Goal: Task Accomplishment & Management: Complete application form

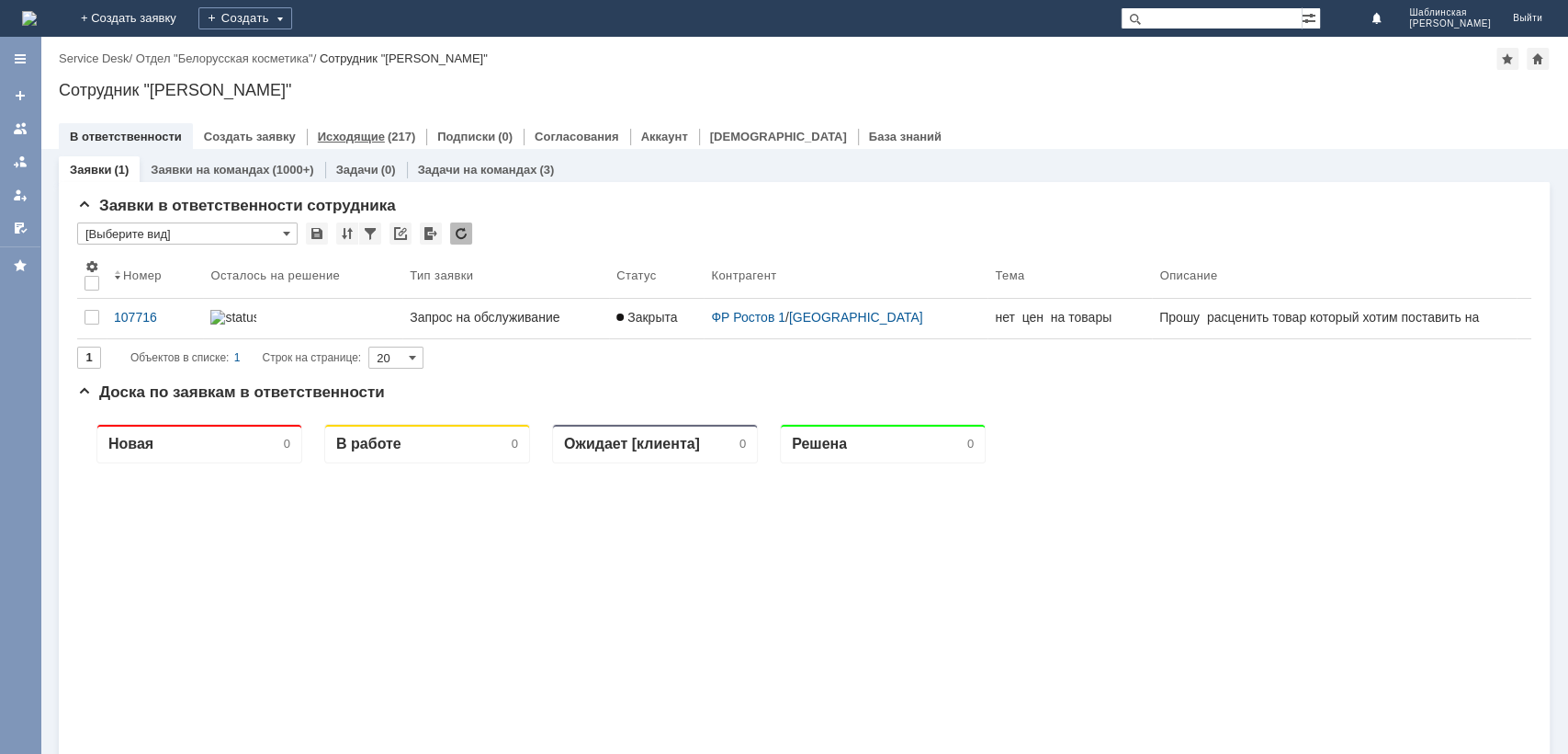
click at [343, 140] on link "Исходящие" at bounding box center [351, 136] width 67 height 14
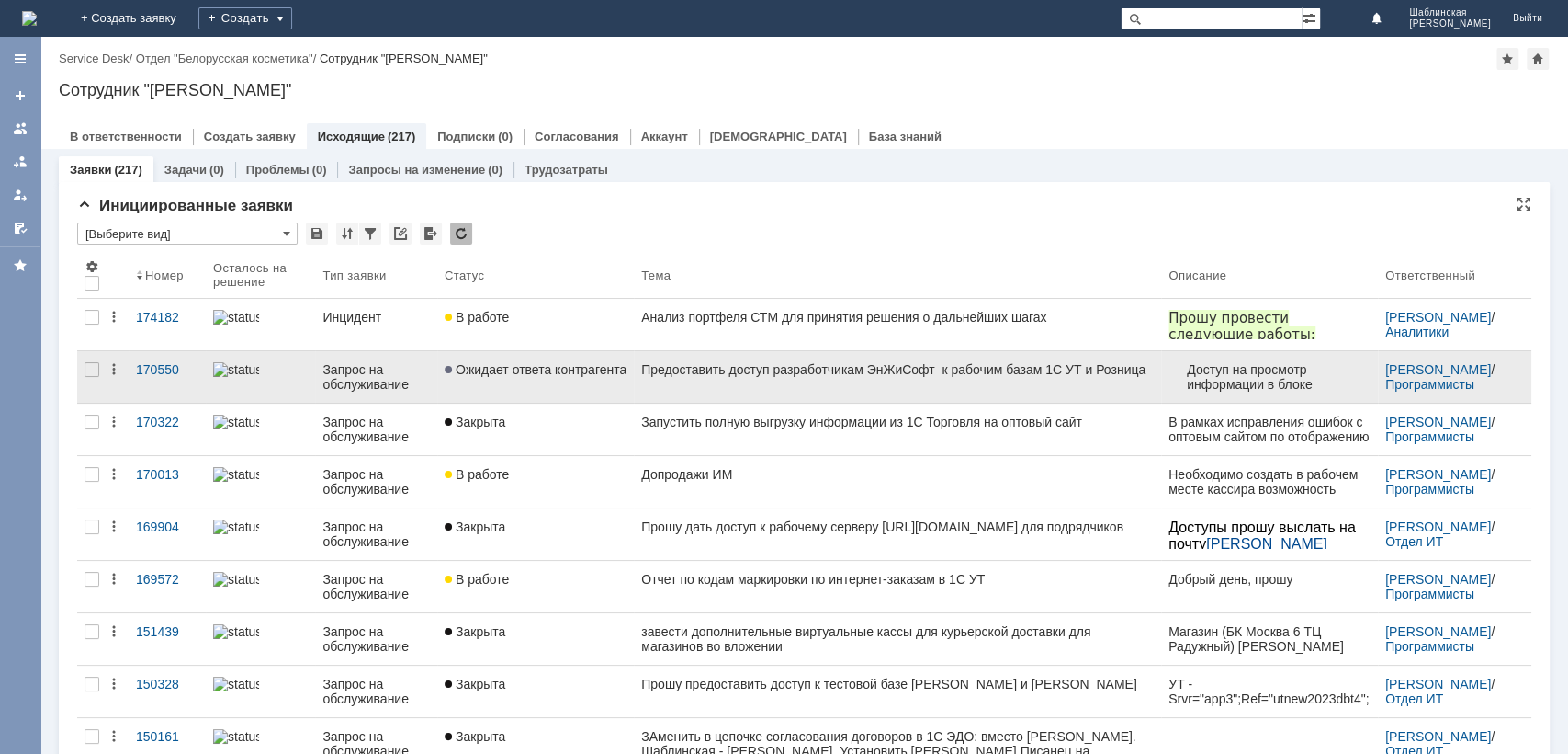
click at [901, 377] on div "Предоставить доступ разработчикам ЭнЖиСофт к рабочим базам 1С УТ и Розница" at bounding box center [897, 370] width 513 height 15
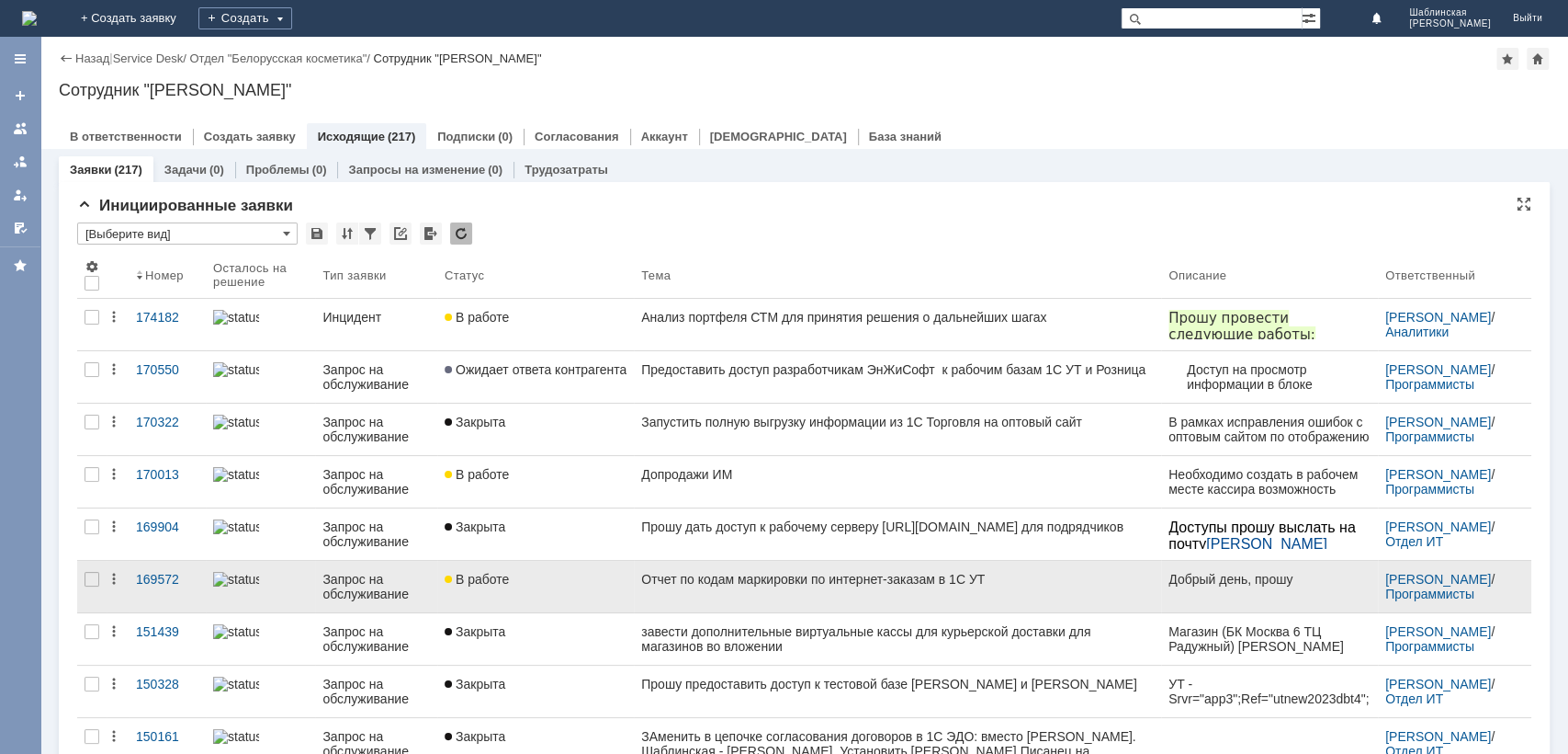
click at [905, 577] on div "Отчет по кодам маркировки по интернет-заказам в 1С УТ" at bounding box center [897, 579] width 513 height 15
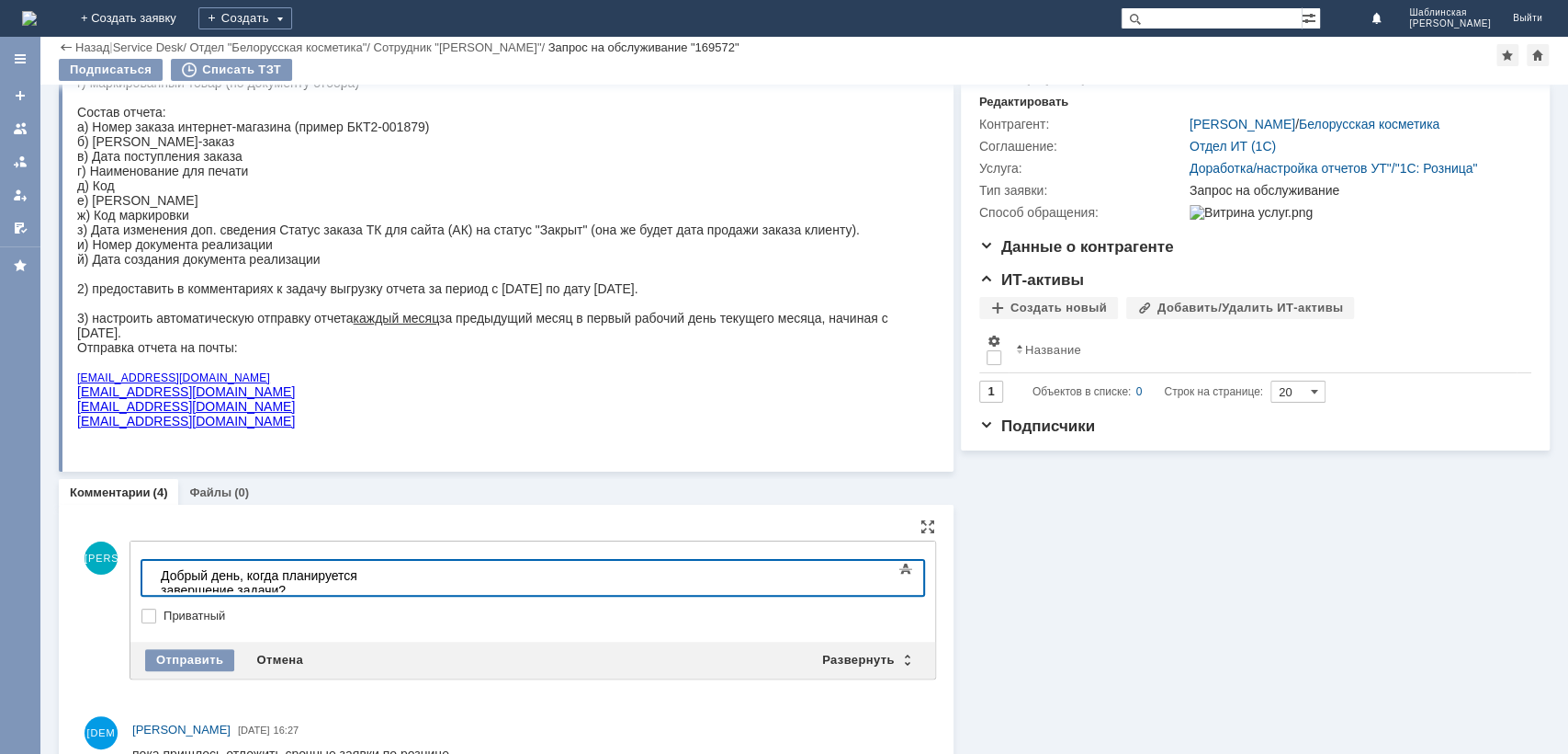
click at [175, 674] on div "Отправить Отмена Развернуть Свернуть" at bounding box center [532, 659] width 805 height 37
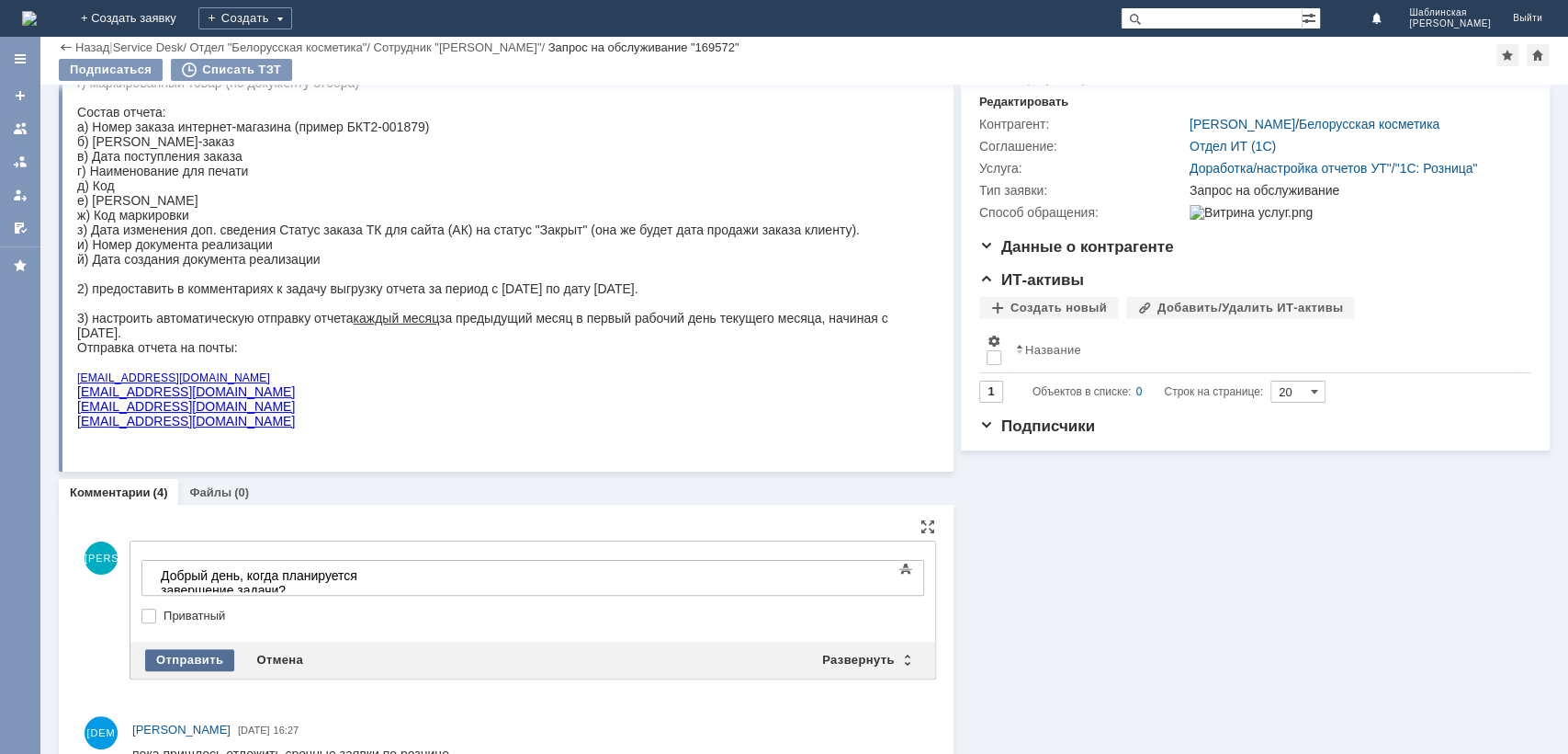
click at [177, 663] on div "Отправить" at bounding box center [189, 659] width 89 height 22
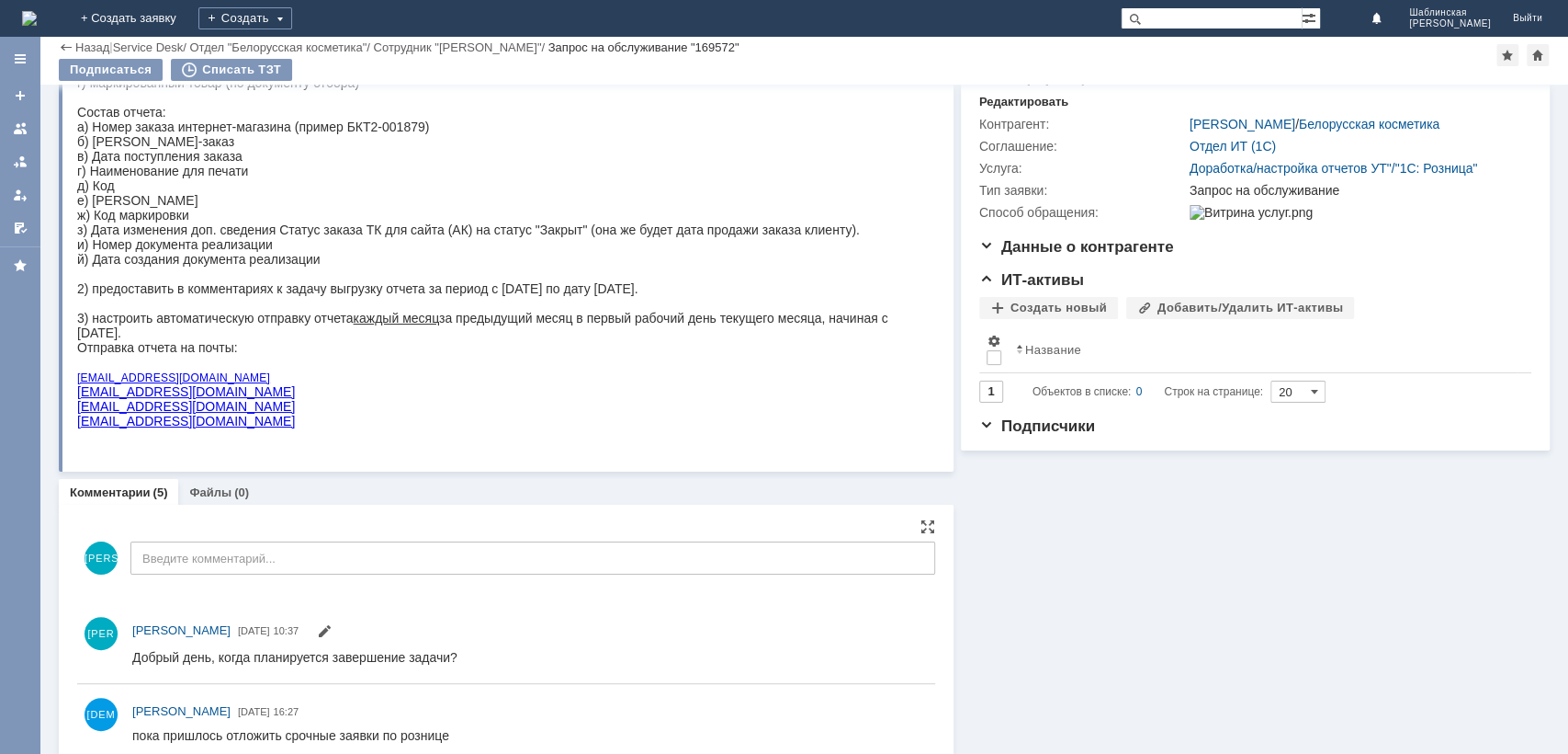
click at [59, 45] on div "Назад" at bounding box center [83, 47] width 50 height 14
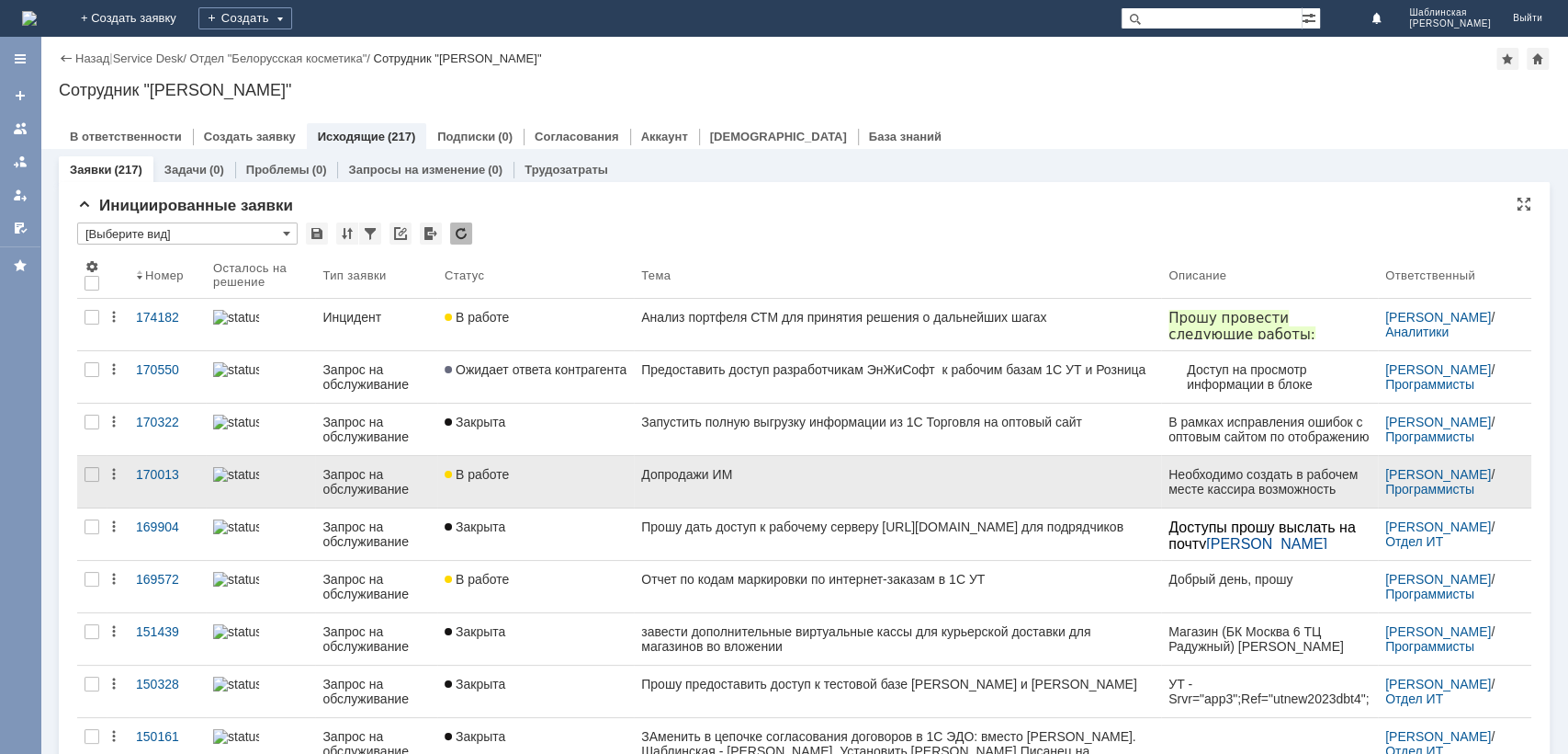
click at [826, 486] on link "Допродажи ИМ" at bounding box center [897, 482] width 528 height 51
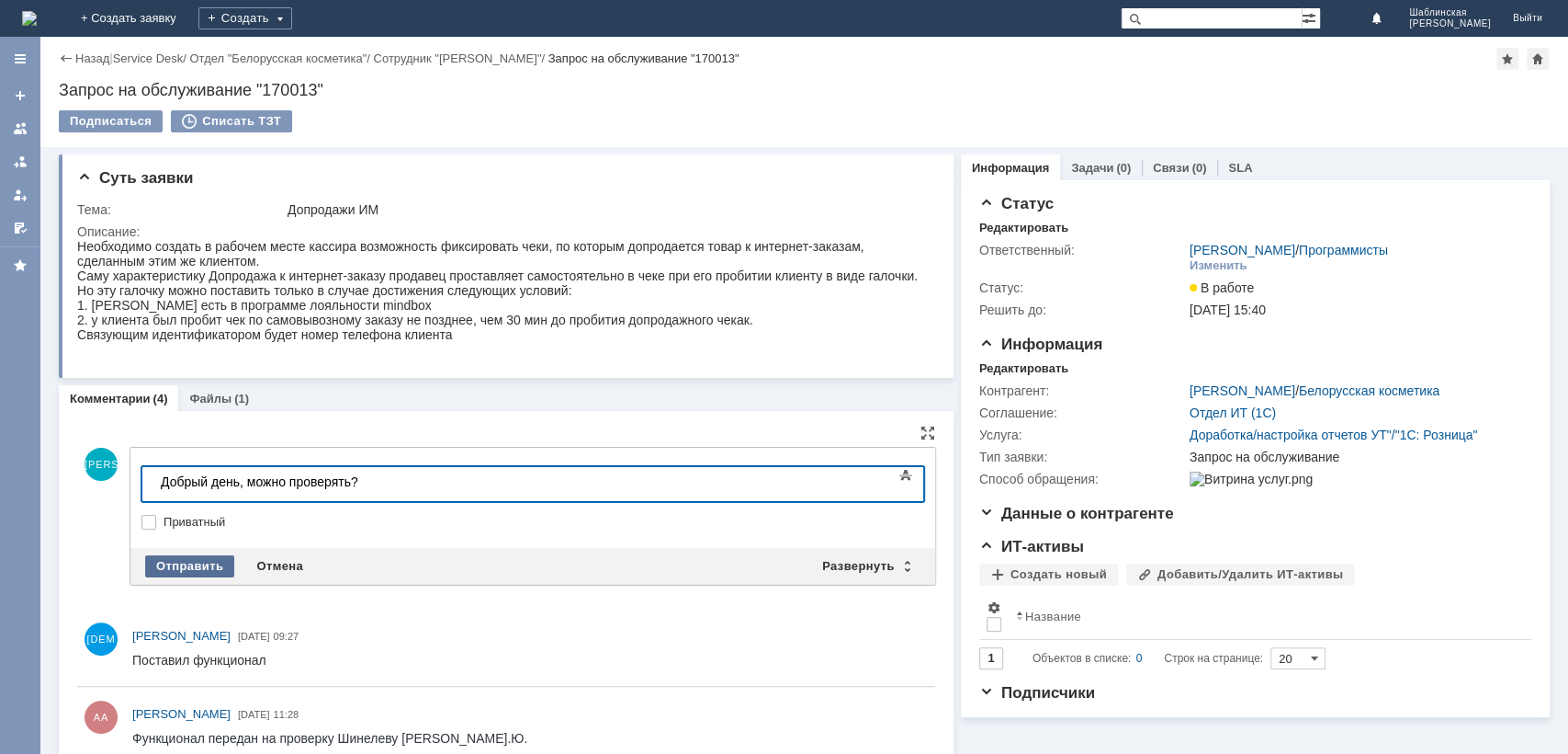
click at [217, 561] on div "Отправить" at bounding box center [189, 566] width 89 height 22
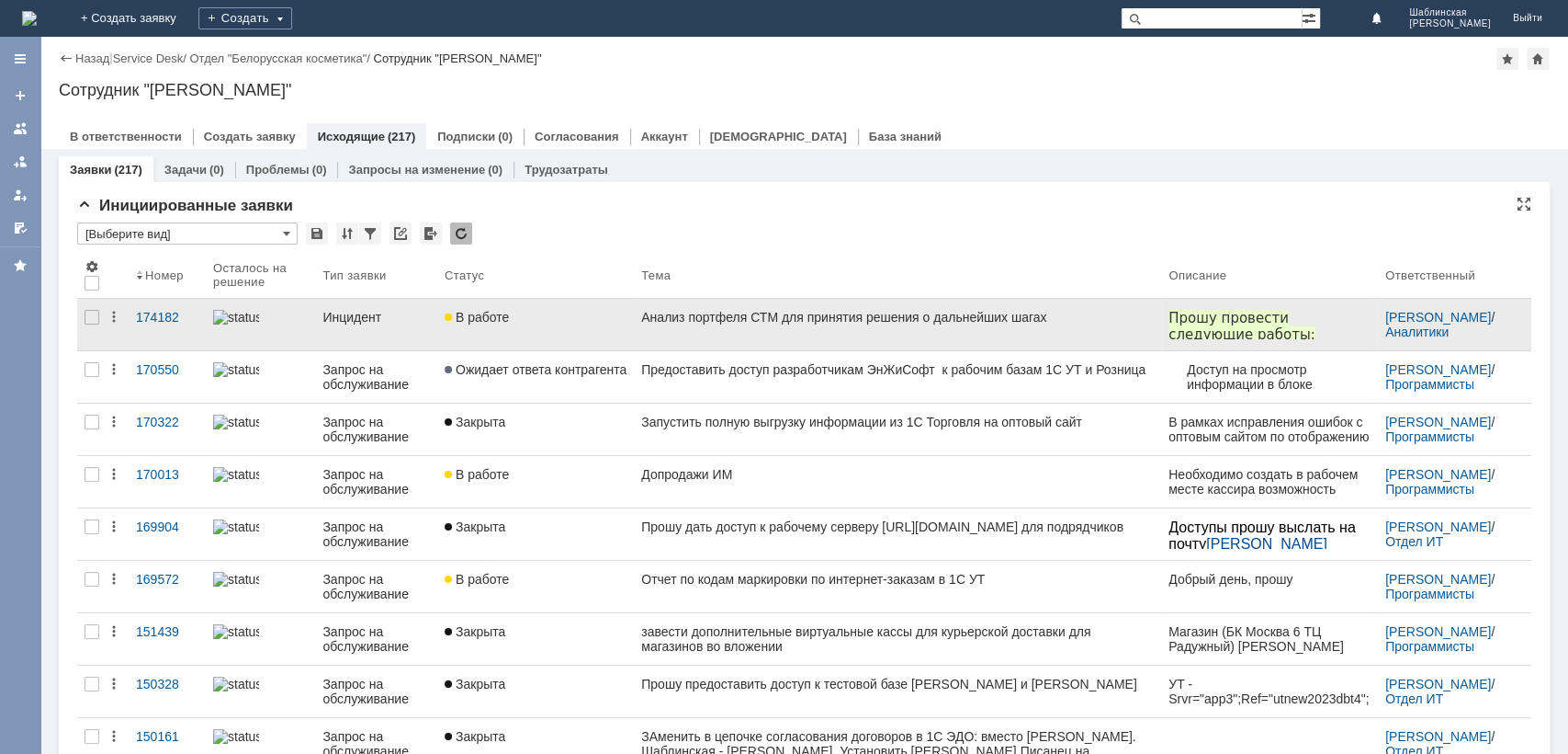
click at [689, 329] on link "Анализ портфеля СТМ для принятия решения о дальнейших шагах" at bounding box center [897, 324] width 528 height 51
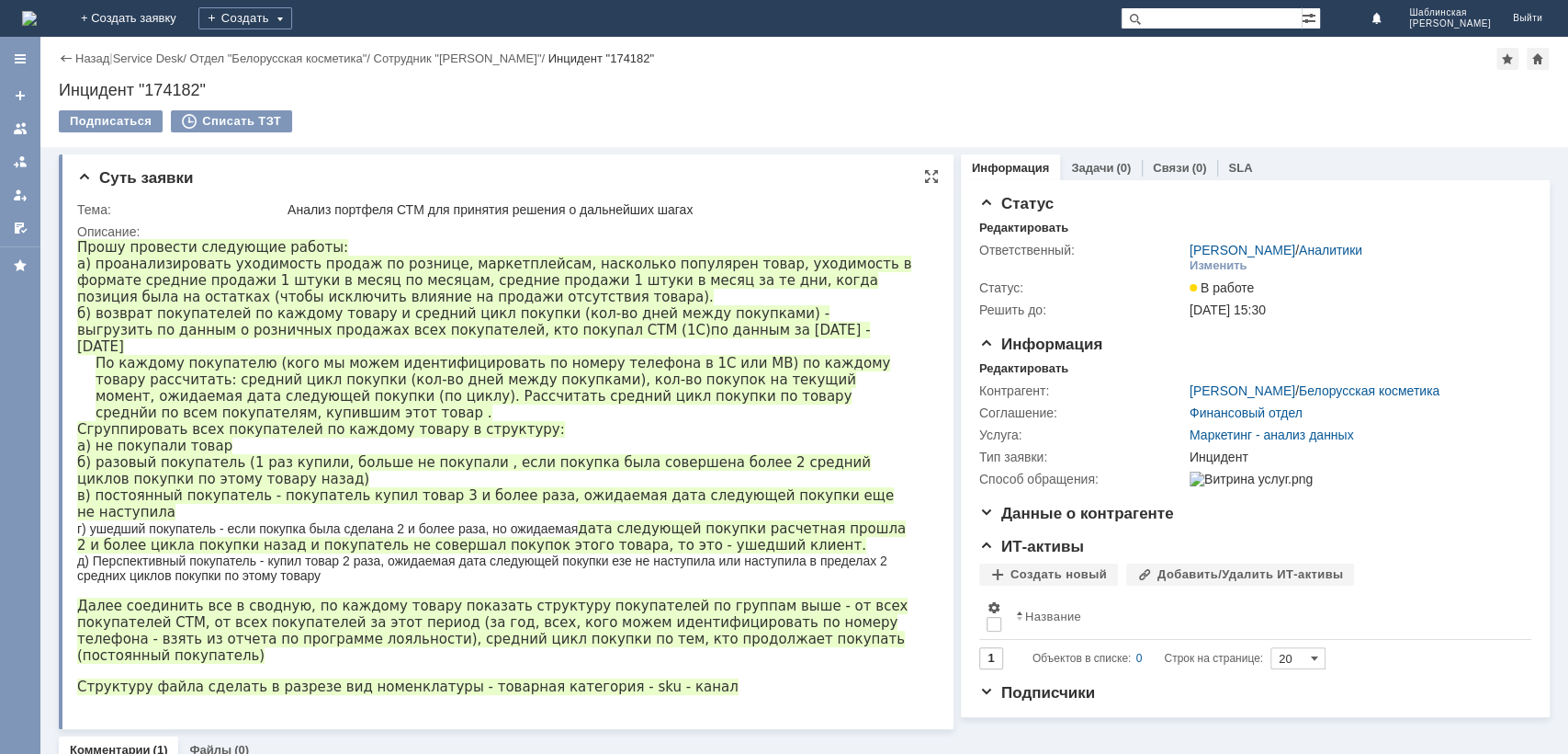
drag, startPoint x: 721, startPoint y: 340, endPoint x: 742, endPoint y: 358, distance: 27.7
click at [742, 355] on div "выгрузить по данным о розничных продажах всех покупателей, кто покупал СТМ (1С)…" at bounding box center [496, 338] width 837 height 33
copy span "[DATE] - [DATE]"
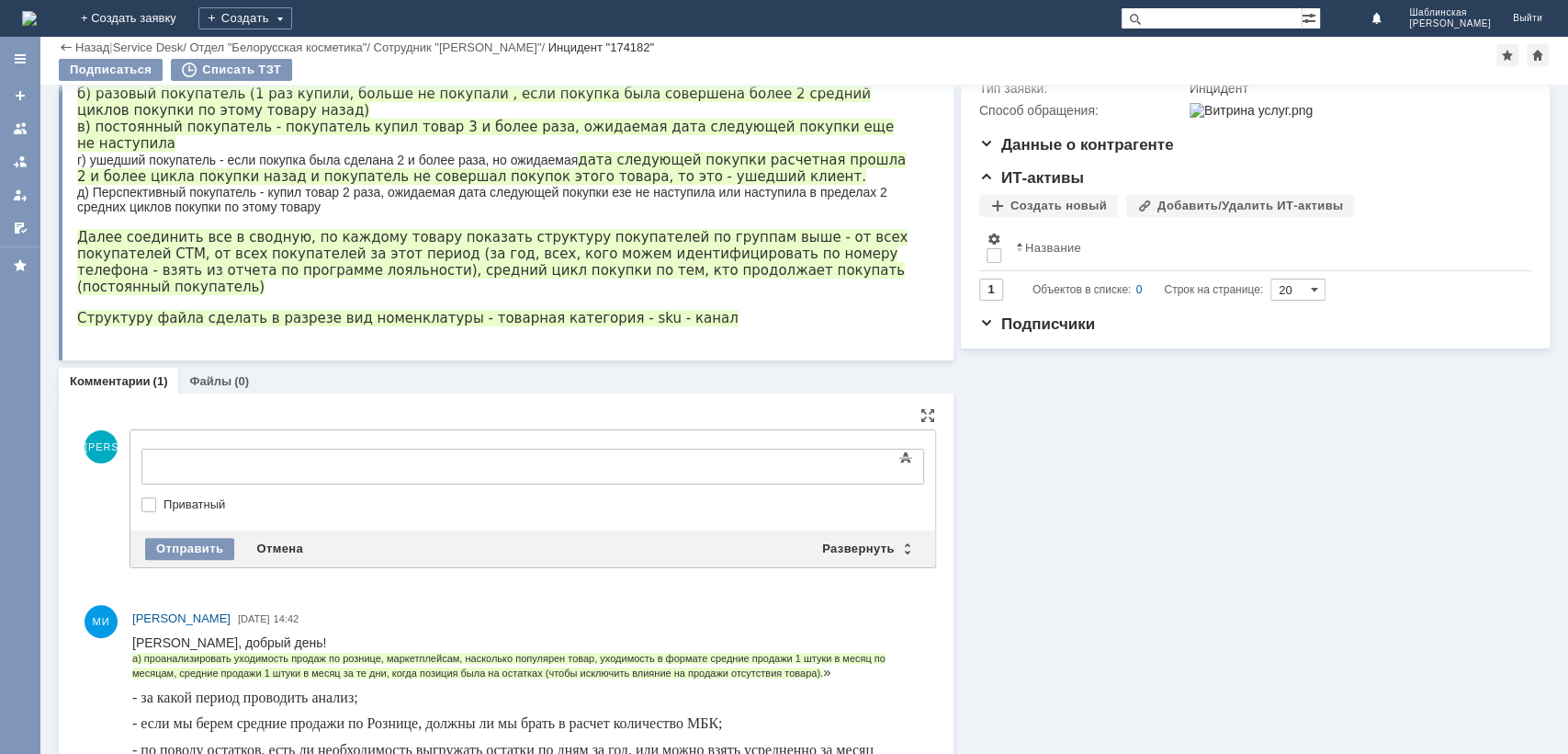
click at [312, 465] on div at bounding box center [291, 465] width 261 height 15
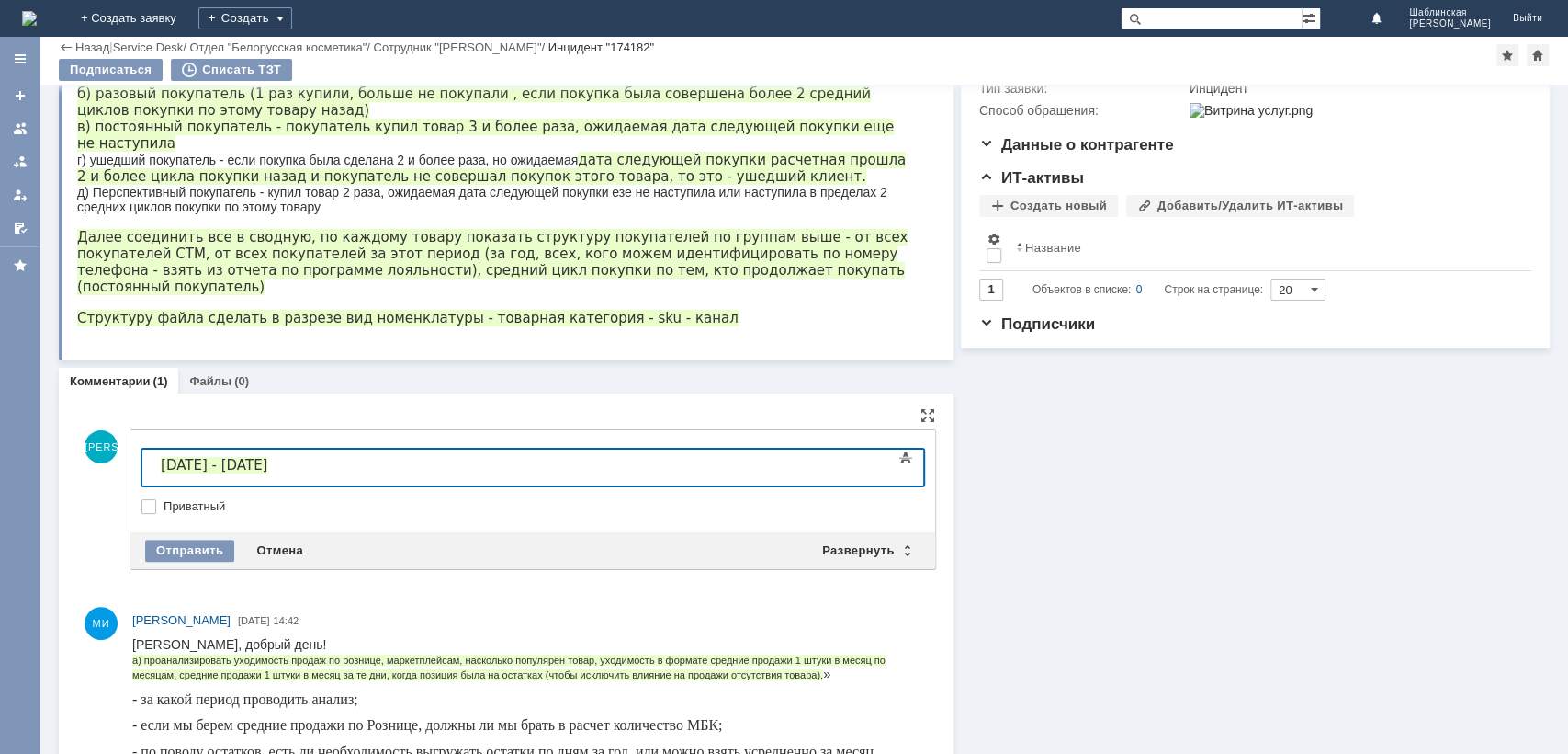
click at [166, 469] on span "[DATE] - [DATE]" at bounding box center [214, 465] width 107 height 16
click at [429, 478] on body "Добрый день. Уходимость берем за [DATE] - [DATE]" at bounding box center [290, 473] width 275 height 48
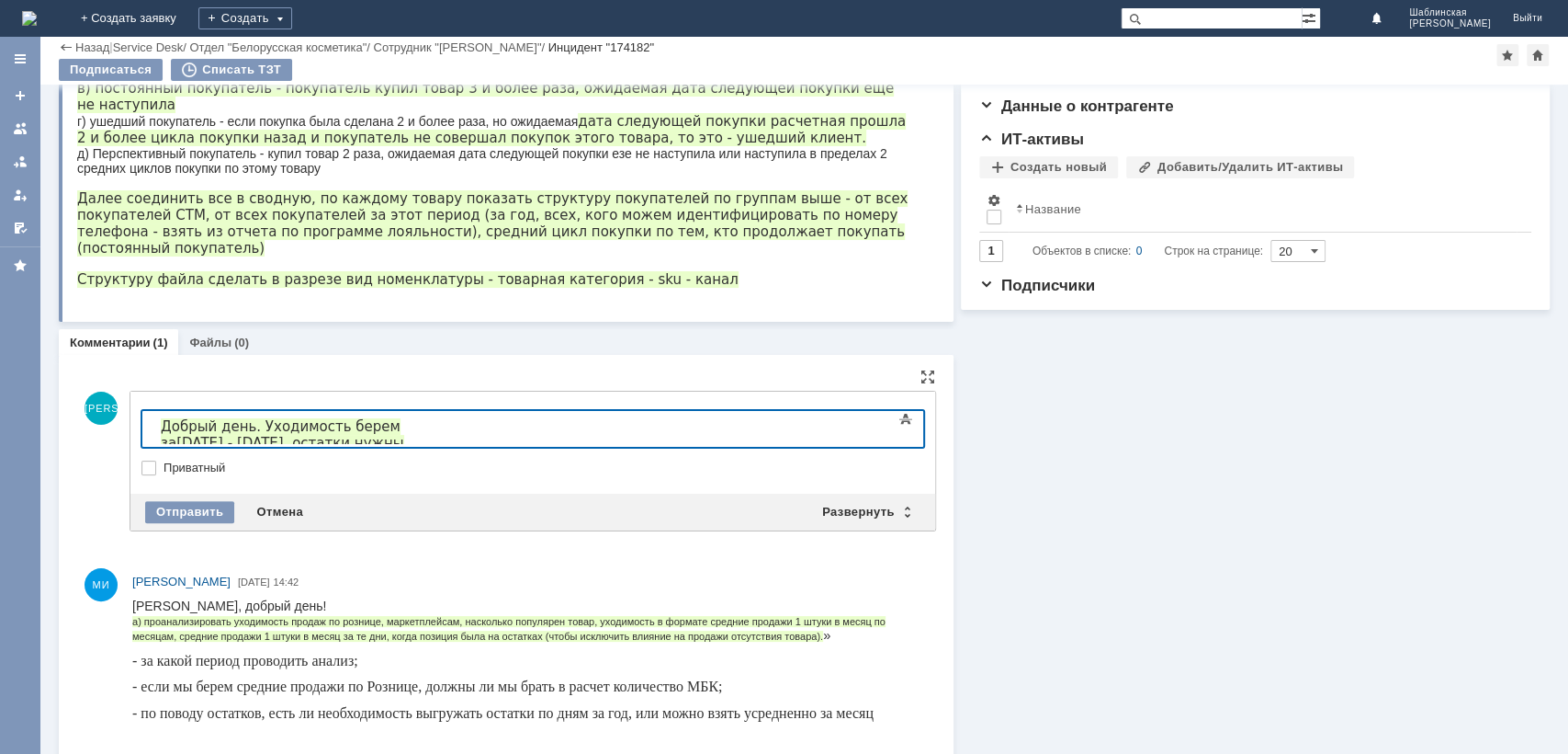
scroll to position [362, 0]
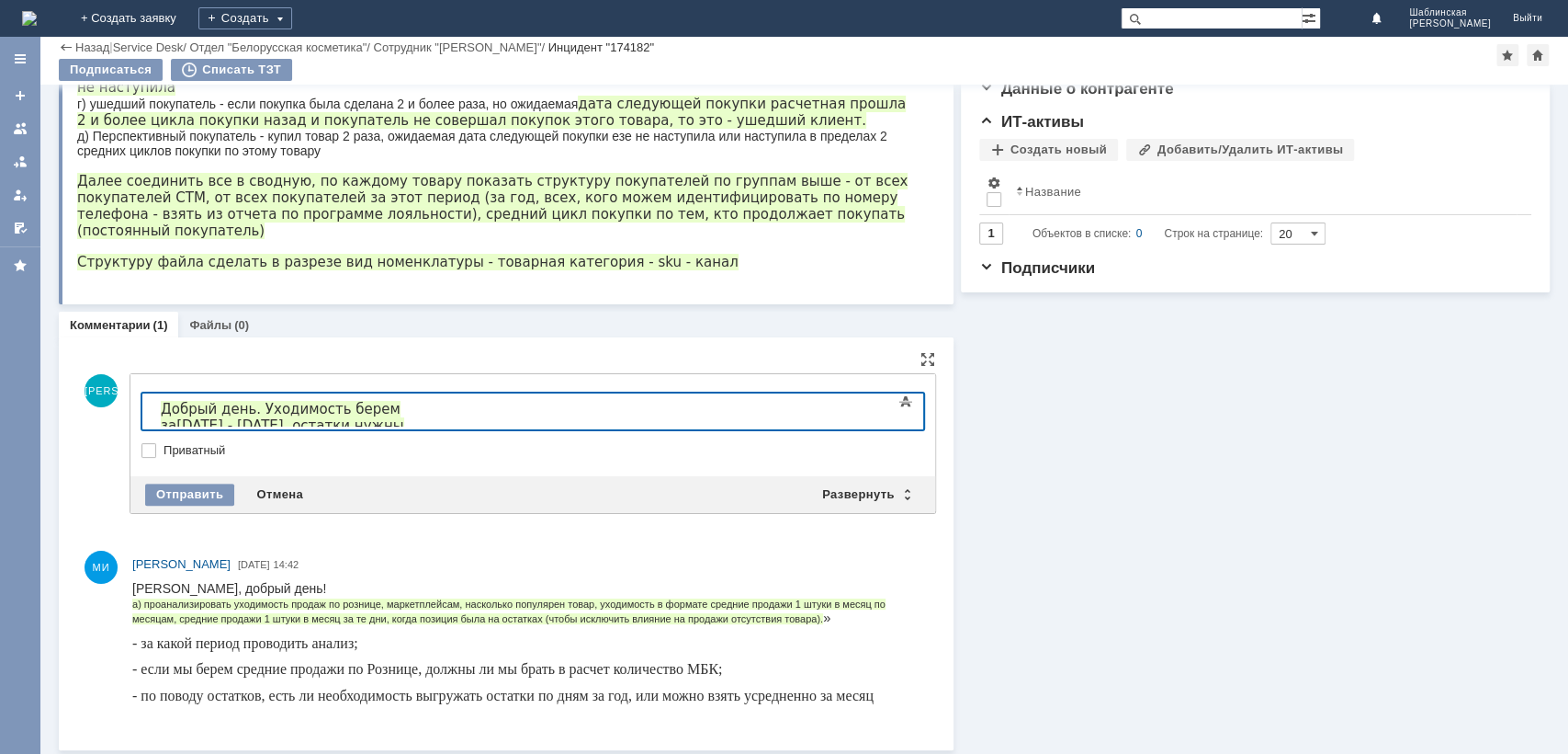
click at [293, 414] on span "Добрый день. Уходимость берем за [DATE] - [DATE], остатки нужны" at bounding box center [282, 417] width 243 height 33
drag, startPoint x: 394, startPoint y: 408, endPoint x: 381, endPoint y: 409, distance: 13.0
click at [394, 408] on span "Добрый день. Для анализа берем за [DATE] - [DATE], остатки нужны" at bounding box center [284, 417] width 247 height 33
click at [381, 409] on span "Добрый день. Для анализа берем за [DATE] - [DATE], остатки нужны" at bounding box center [284, 417] width 247 height 33
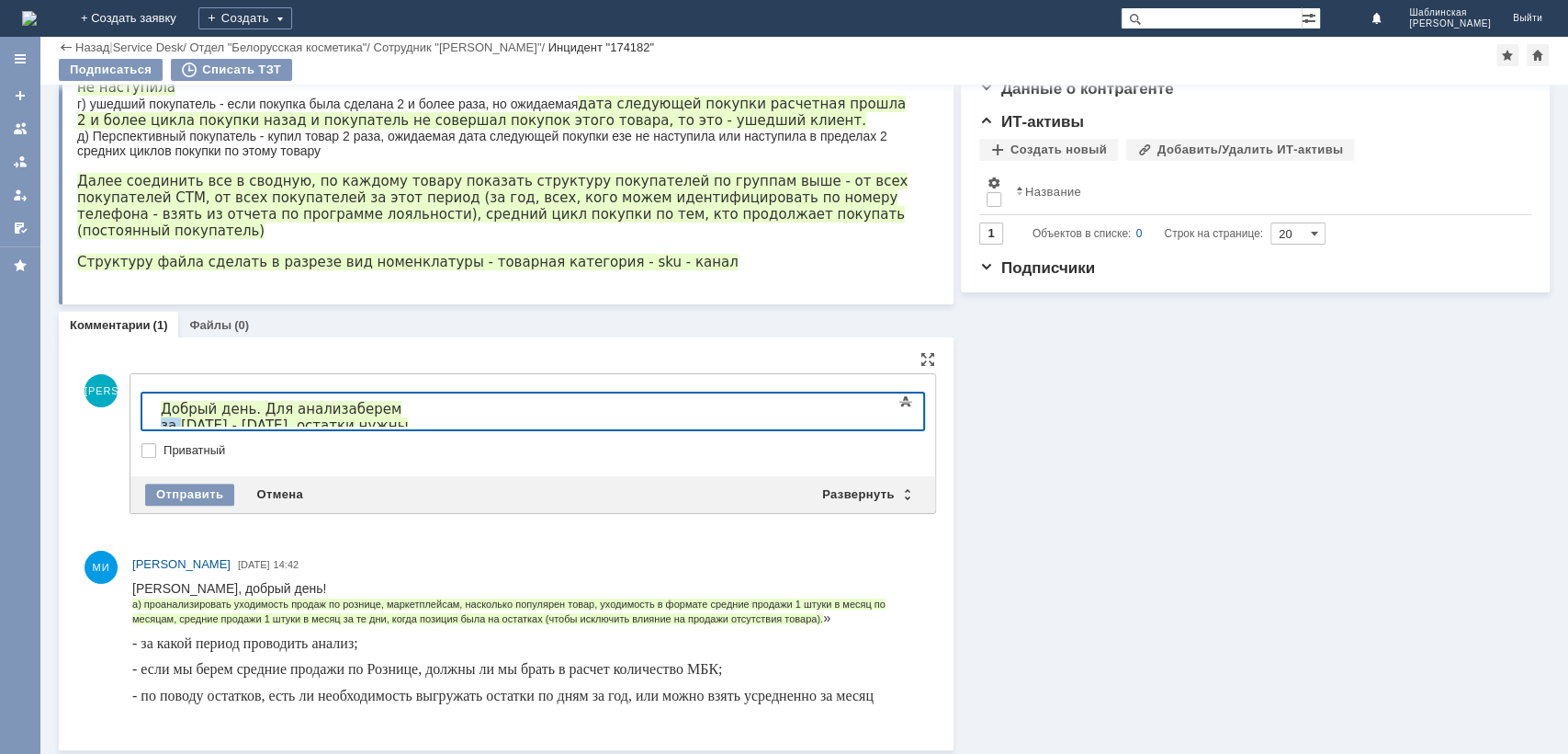
click at [381, 409] on span "Добрый день. Для анализа берем за [DATE] - [DATE], остатки нужны" at bounding box center [284, 417] width 247 height 33
drag, startPoint x: 710, startPoint y: 412, endPoint x: 818, endPoint y: 415, distance: 108.0
click at [422, 415] on div "Добрый день. Для анализа берем период [DATE] - [DATE], остатки нужны" at bounding box center [291, 426] width 261 height 49
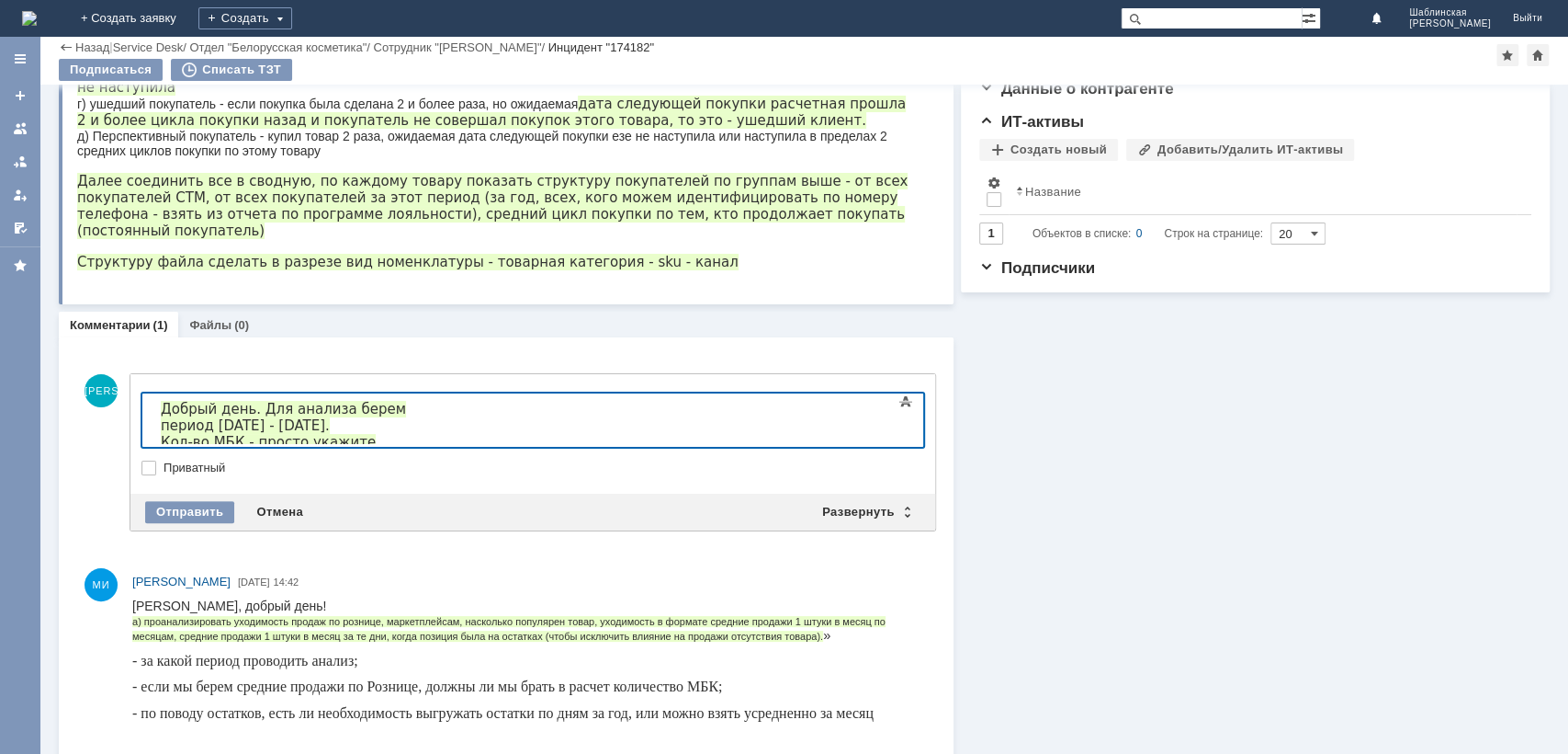
drag, startPoint x: 621, startPoint y: 449, endPoint x: 1045, endPoint y: 445, distance: 424.0
click at [429, 445] on html "Добрый день. Для анализа берем период [DATE] - [DATE]. Кол-во МБК - просто укаж…" at bounding box center [290, 442] width 275 height 97
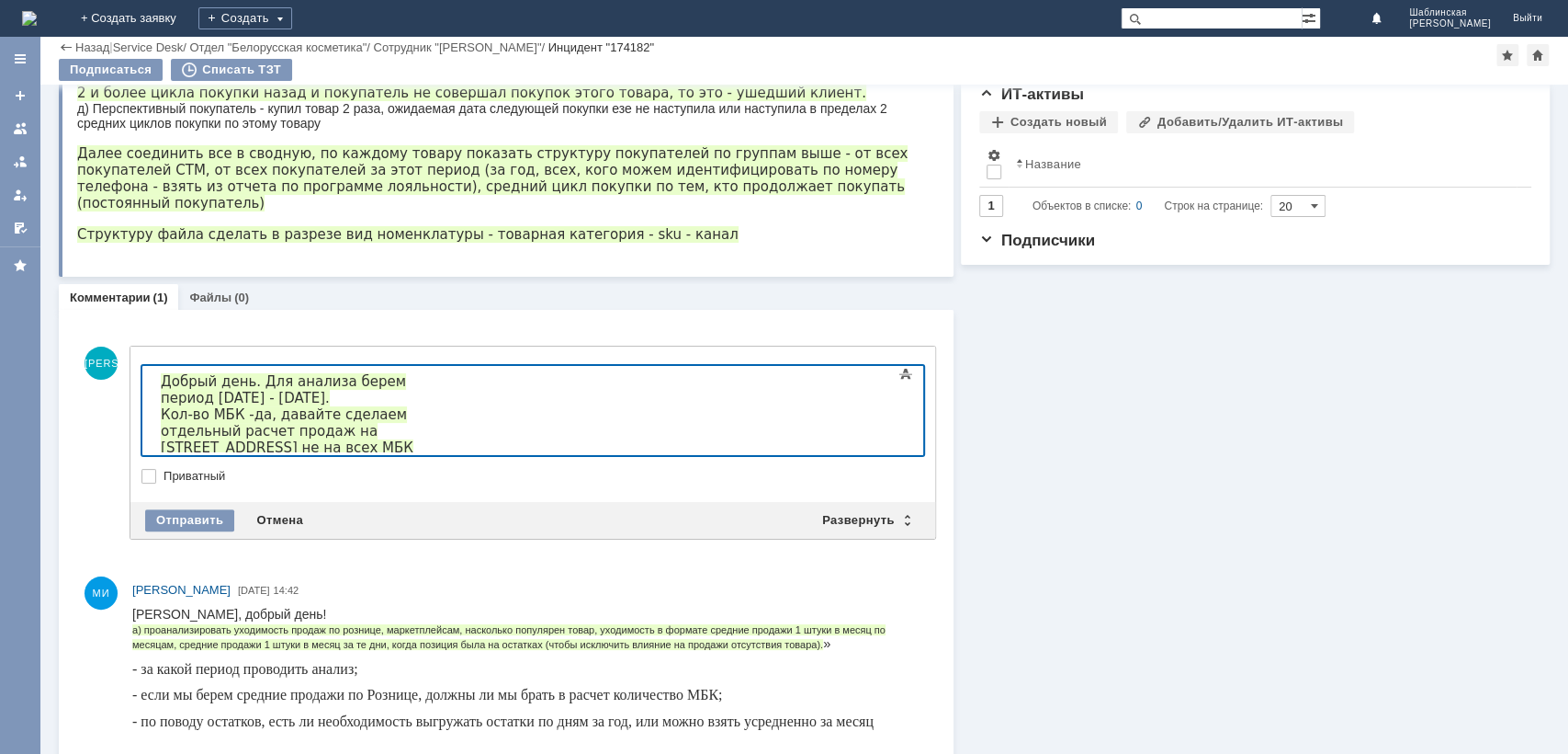
scroll to position [415, 0]
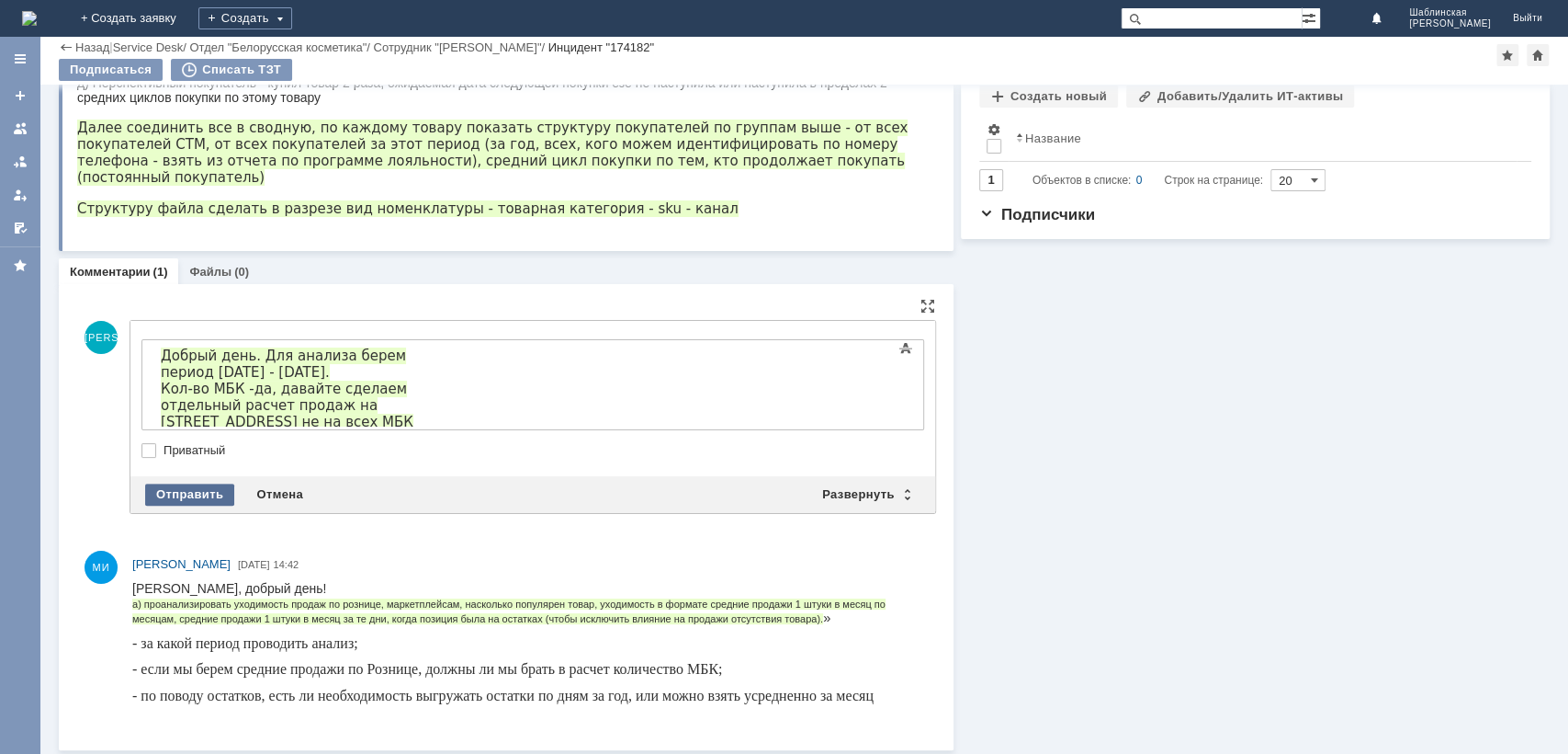
click at [191, 486] on div "Отправить" at bounding box center [189, 494] width 89 height 22
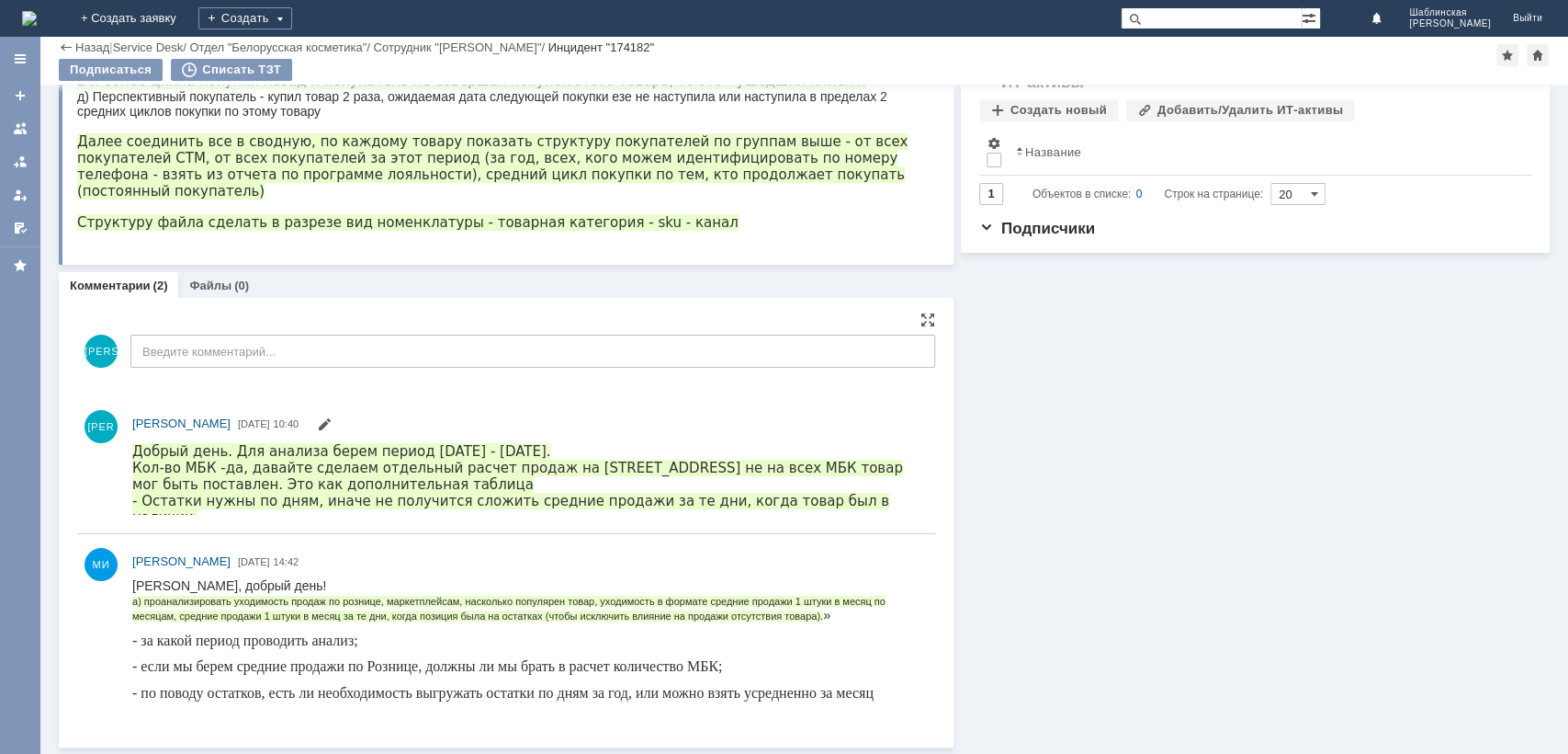
scroll to position [0, 0]
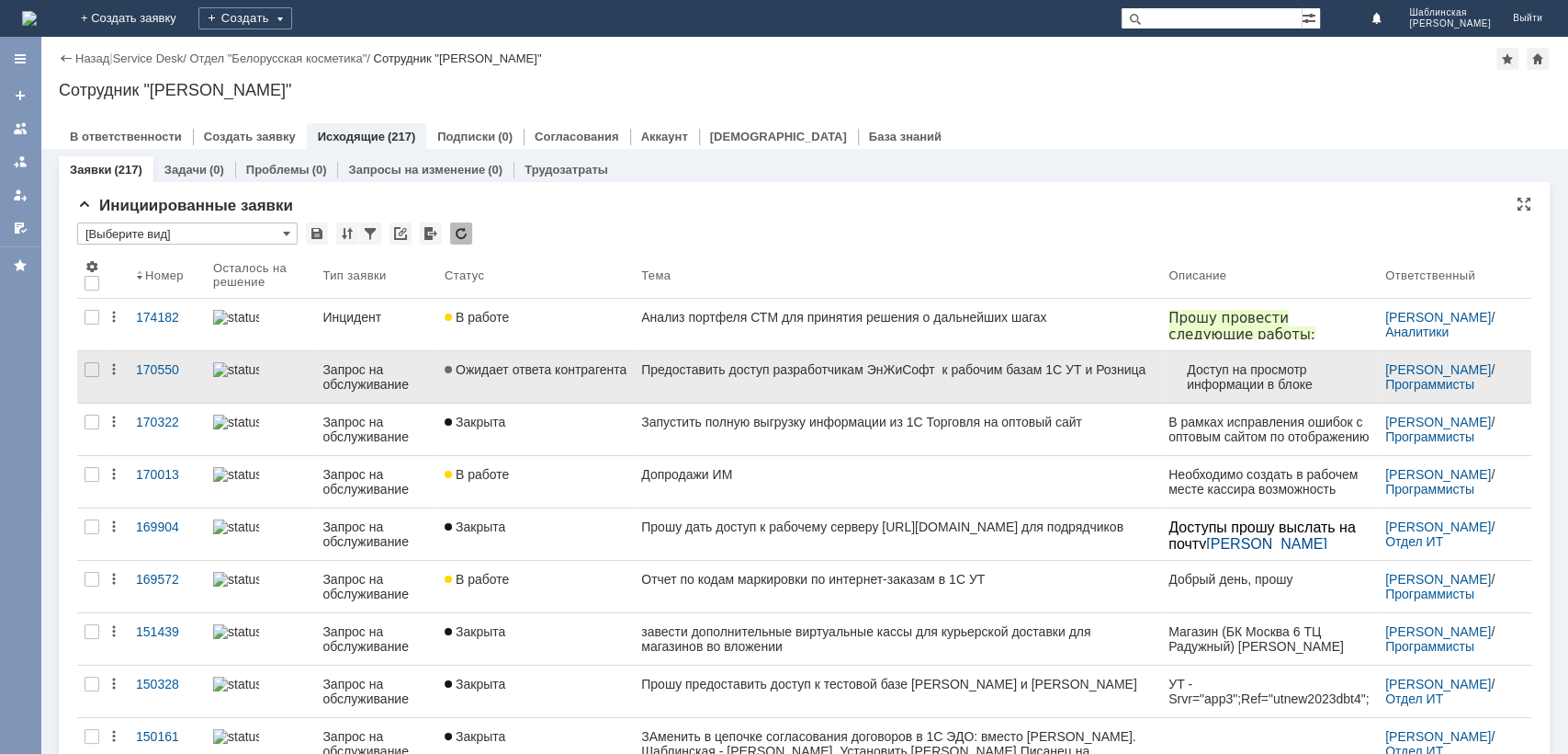
click at [545, 383] on link "Ожидает ответа контрагента" at bounding box center [535, 377] width 197 height 51
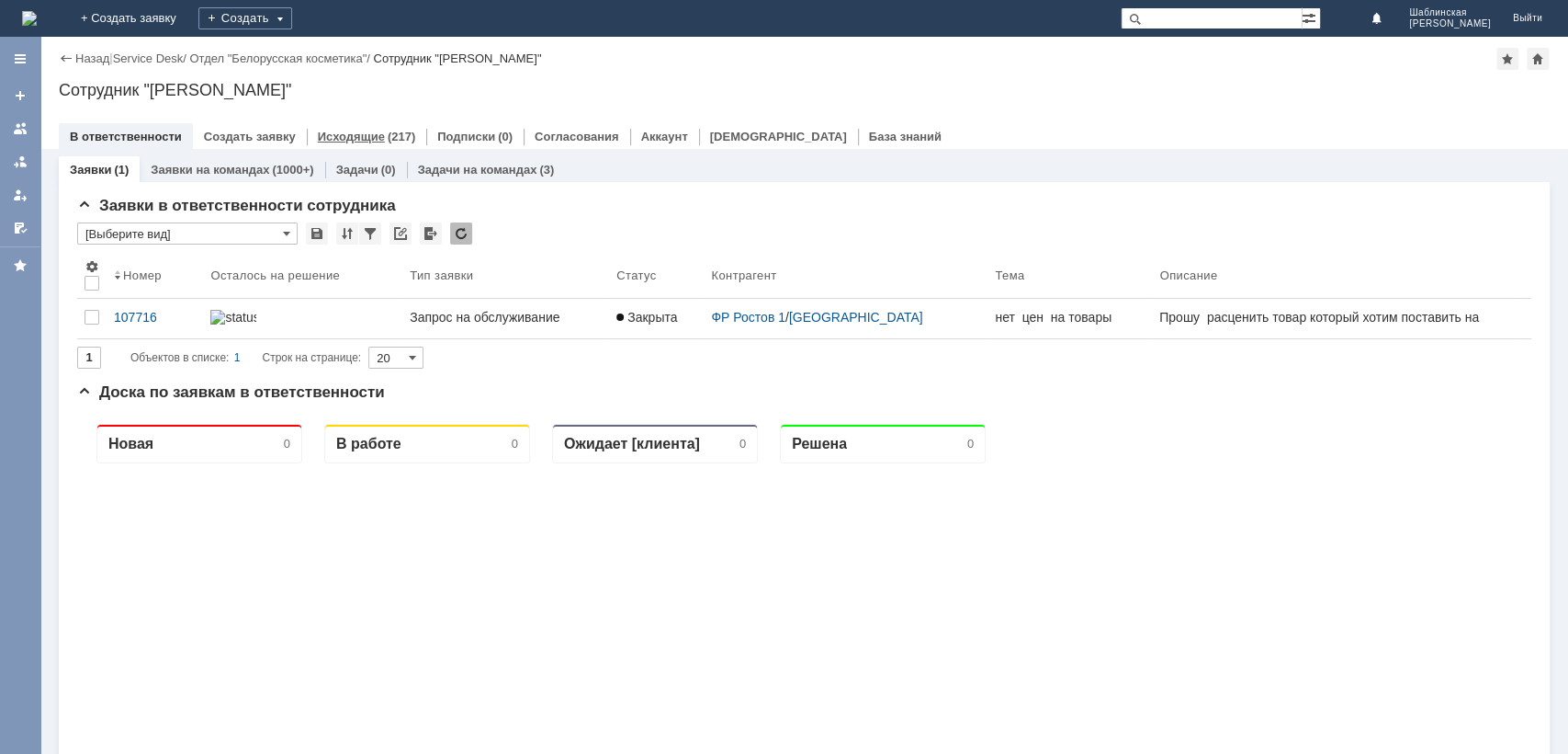
click at [339, 130] on link "Исходящие" at bounding box center [351, 136] width 67 height 14
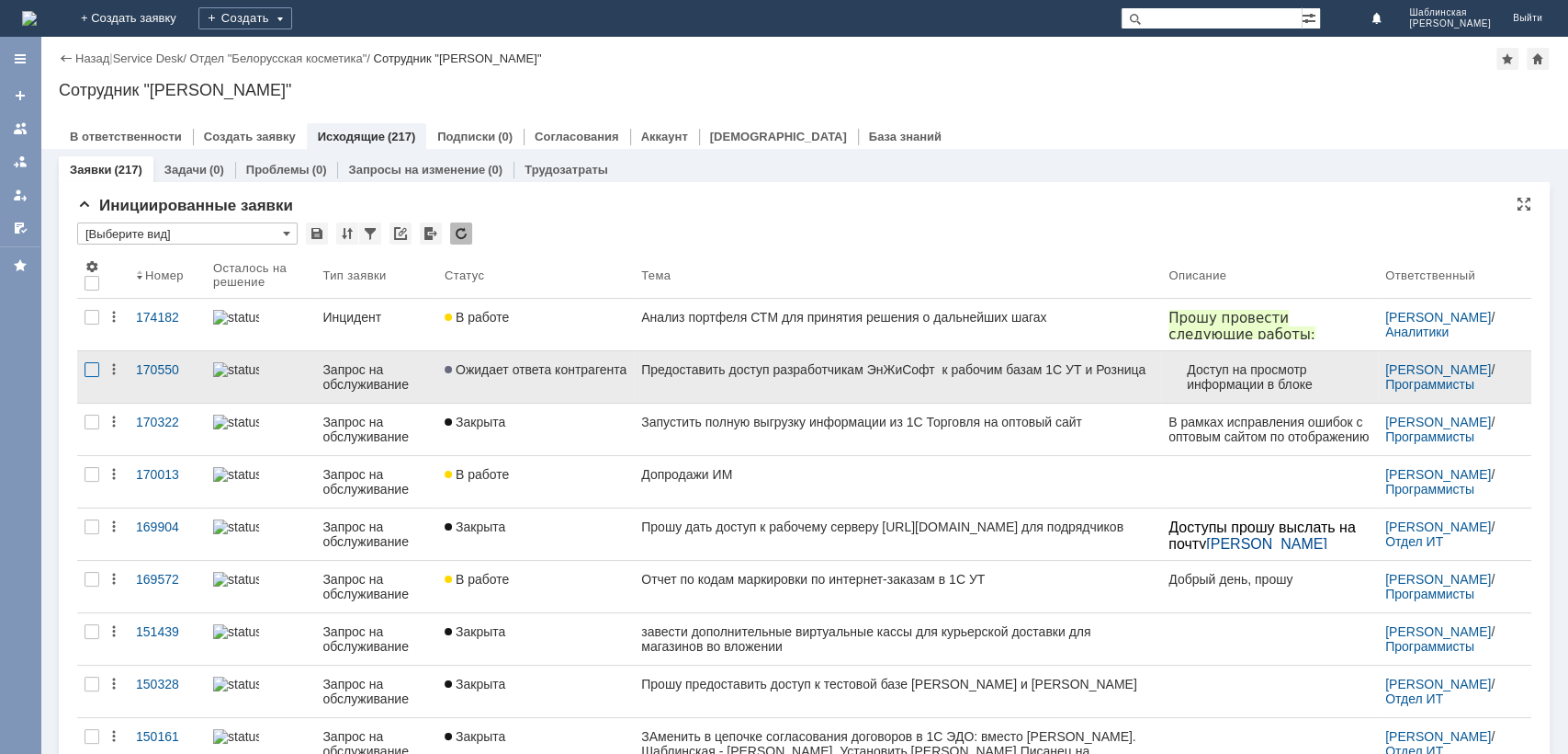
click at [84, 369] on div at bounding box center [92, 370] width 15 height 15
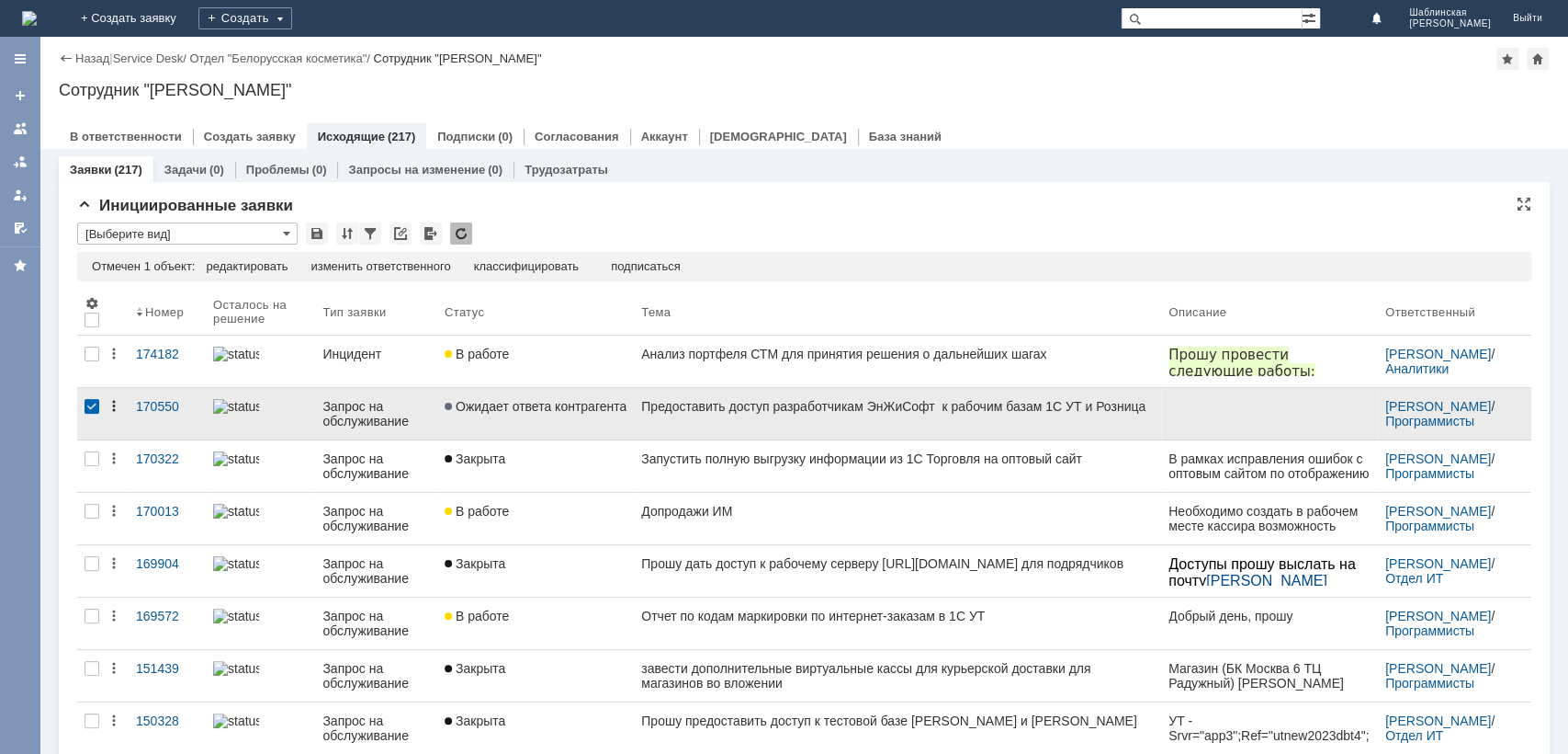
click at [113, 412] on icon at bounding box center [114, 407] width 15 height 15
click at [401, 413] on div "Запрос на обслуживание" at bounding box center [376, 413] width 108 height 29
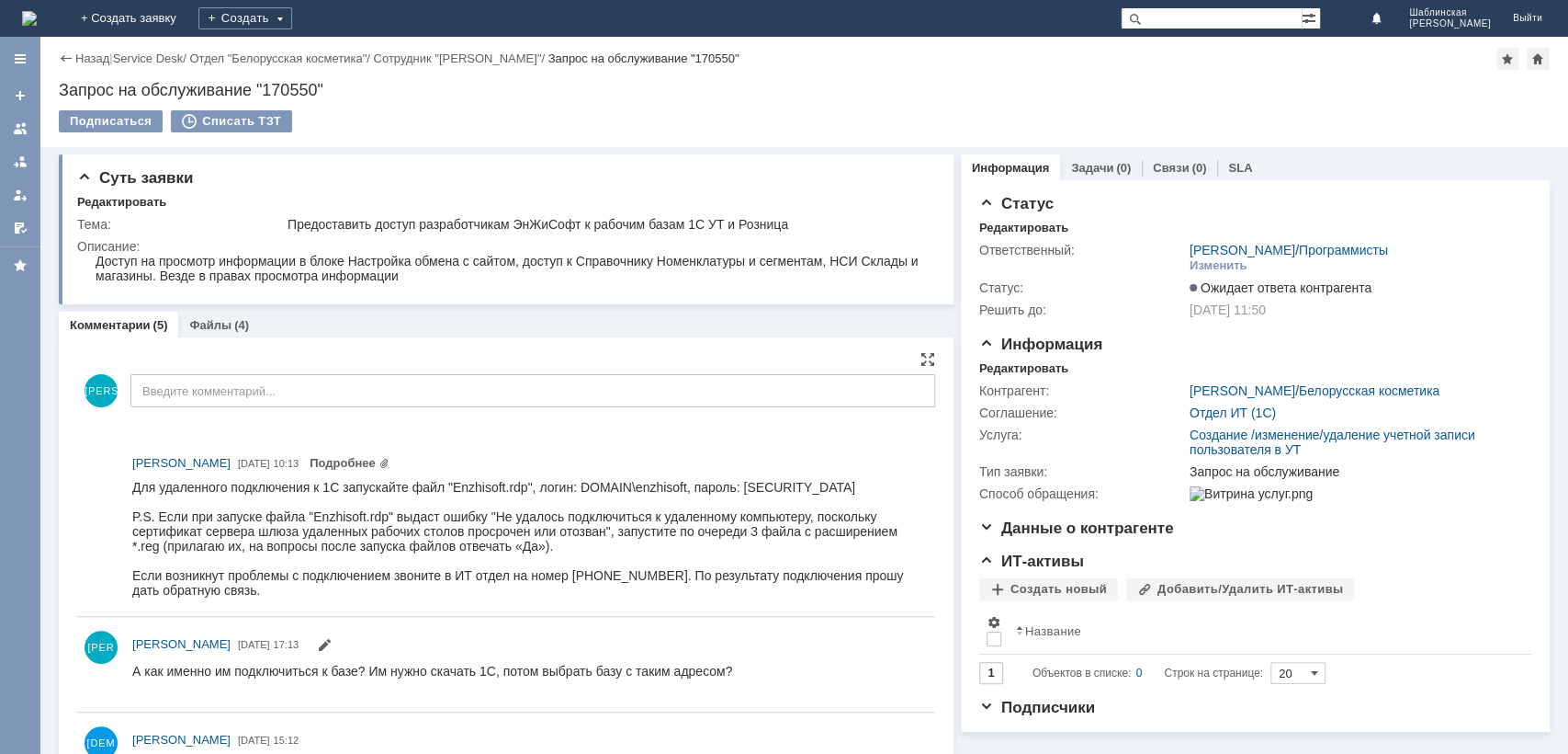
click at [491, 372] on div "ШИ Введите комментарий..." at bounding box center [506, 393] width 858 height 85
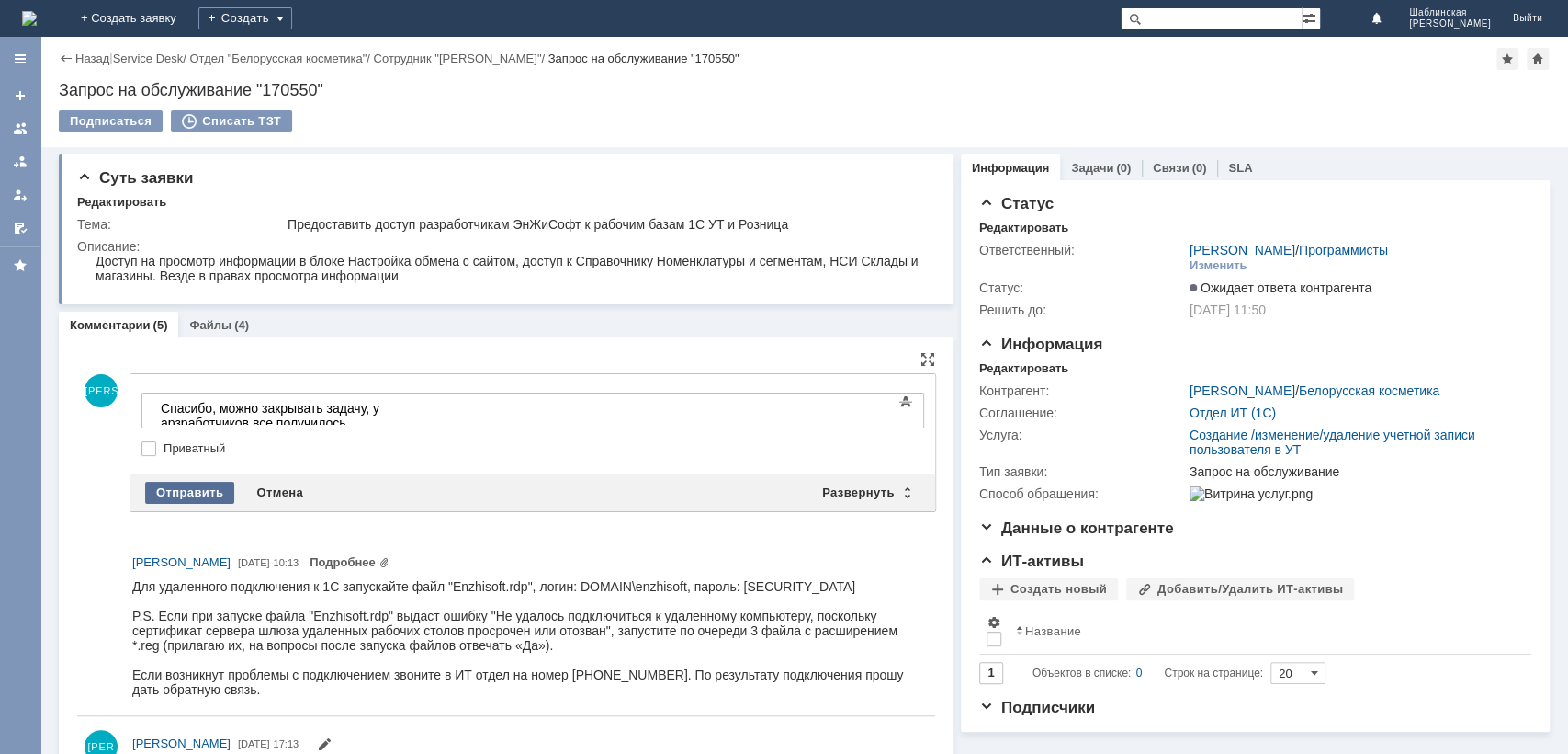
click at [205, 489] on div "Отправить" at bounding box center [189, 492] width 89 height 22
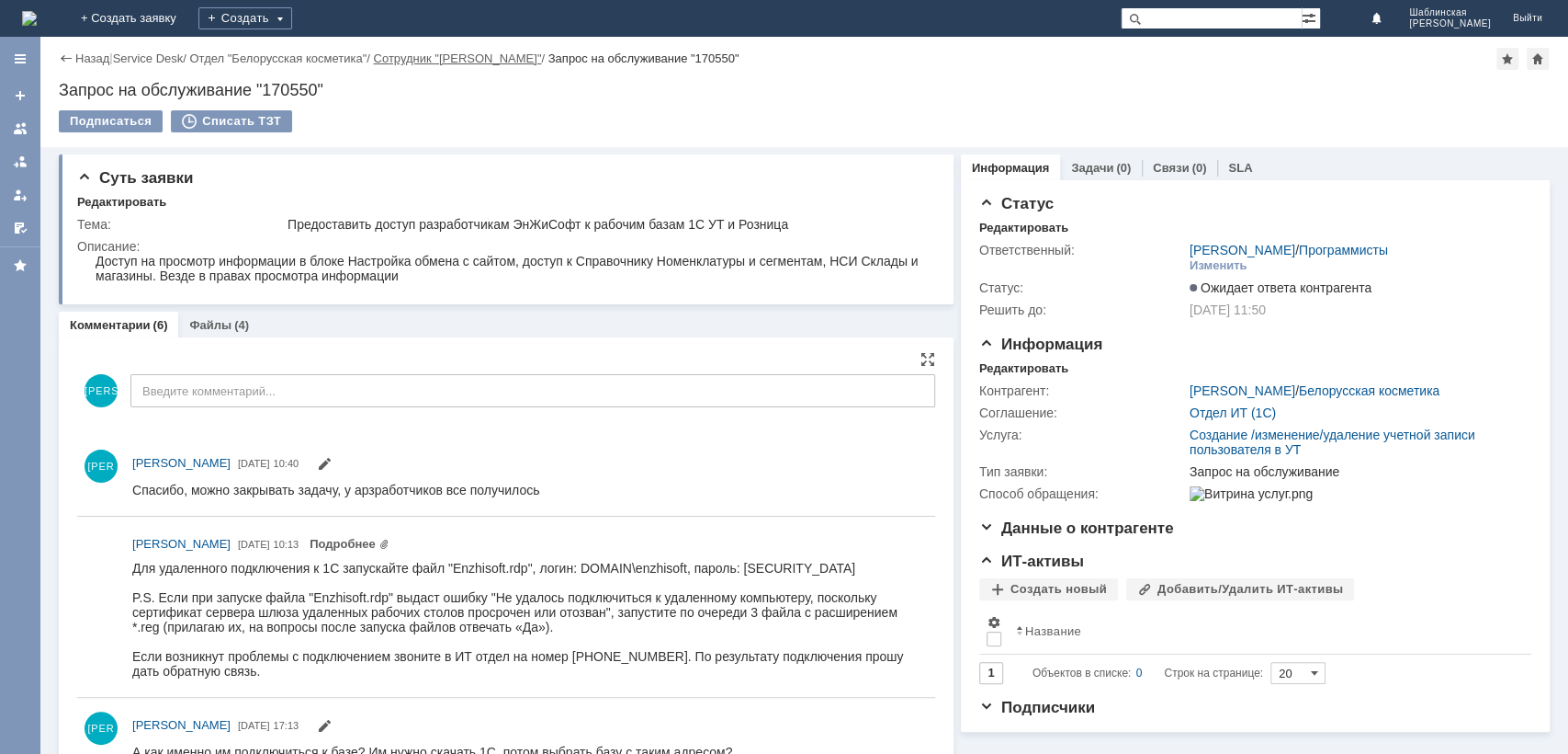
click at [499, 62] on link "Сотрудник "[PERSON_NAME]"" at bounding box center [457, 58] width 168 height 14
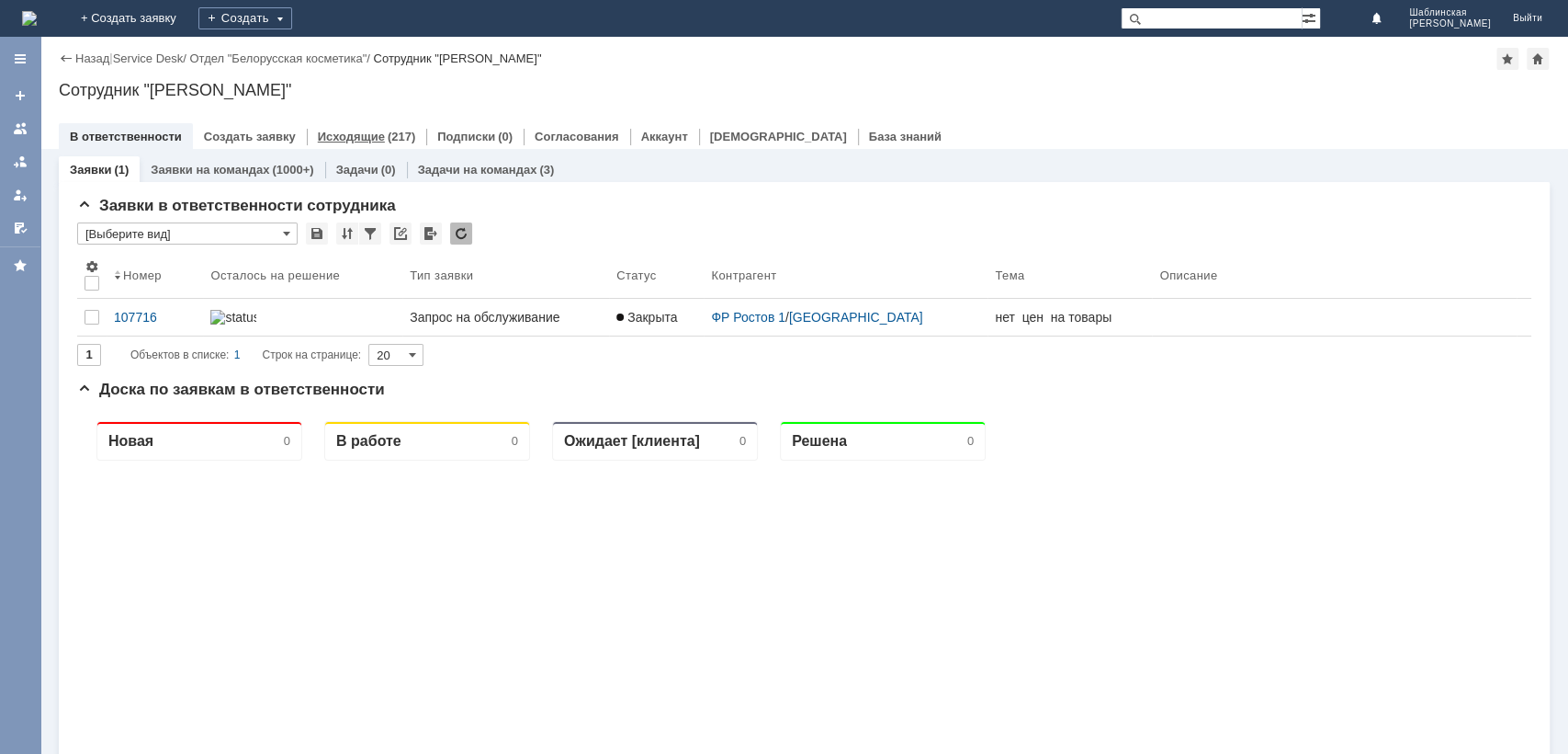
click at [361, 141] on link "Исходящие" at bounding box center [351, 136] width 67 height 14
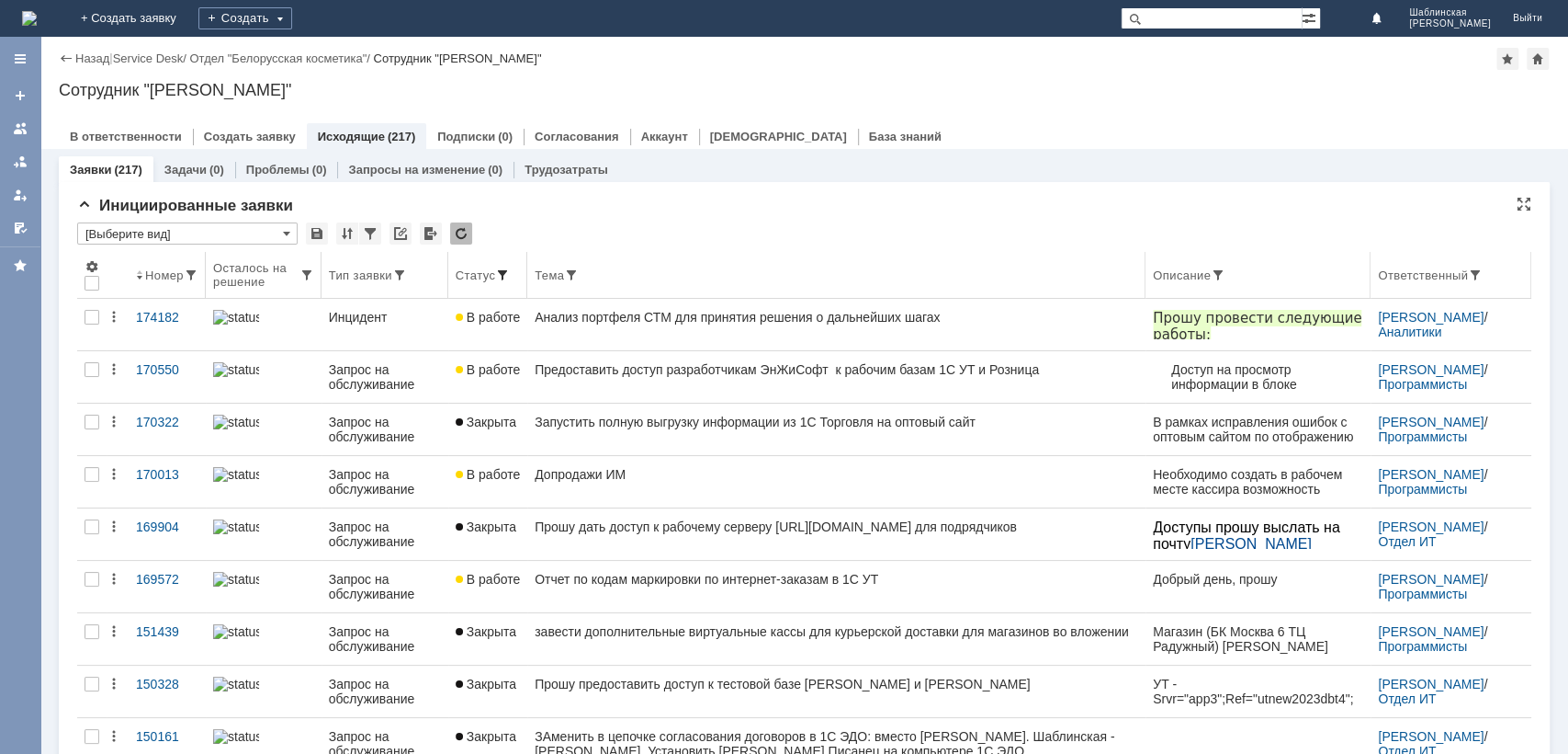
click at [505, 269] on span at bounding box center [503, 275] width 15 height 15
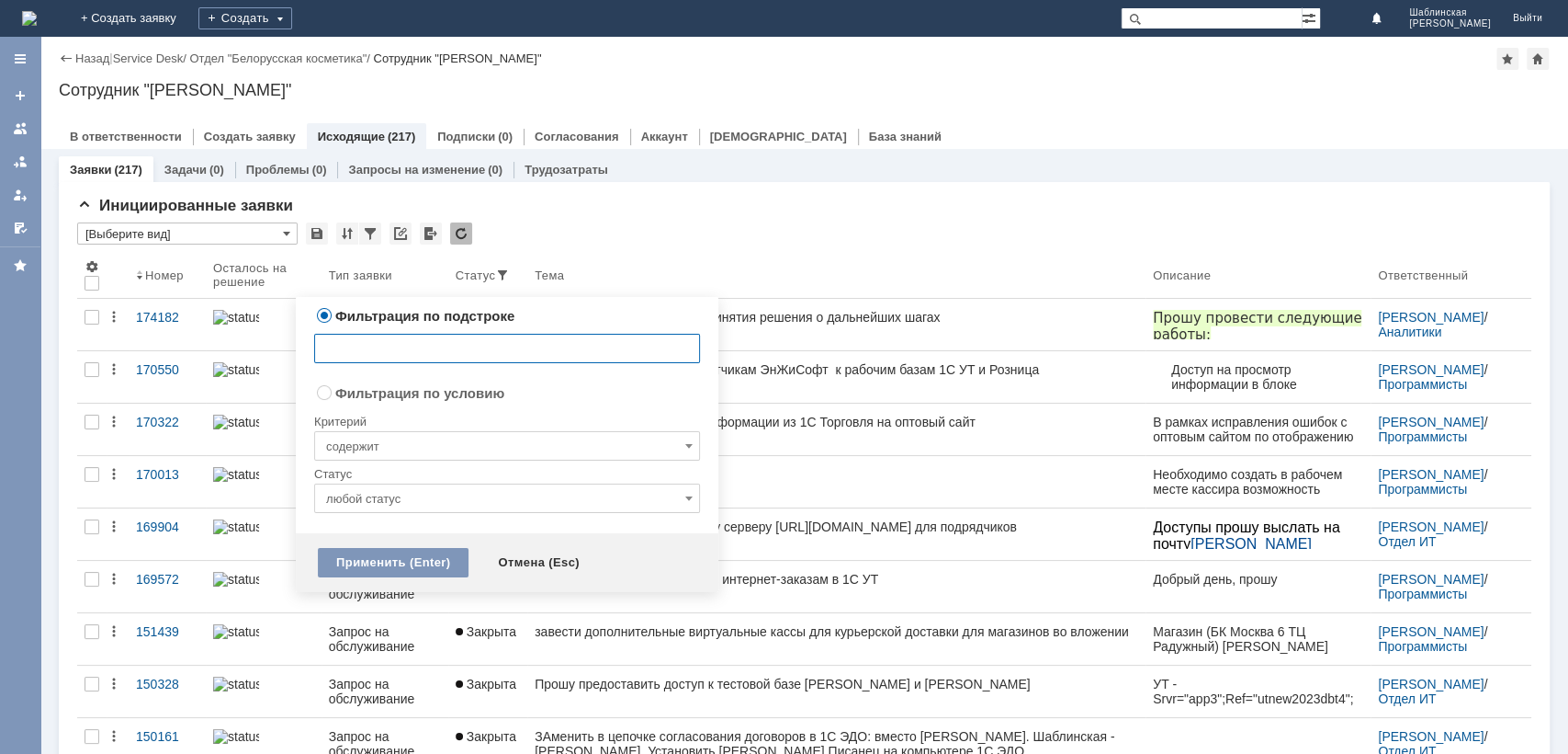
radio input "false"
radio input "true"
click at [383, 443] on input "содержит" at bounding box center [507, 446] width 386 height 29
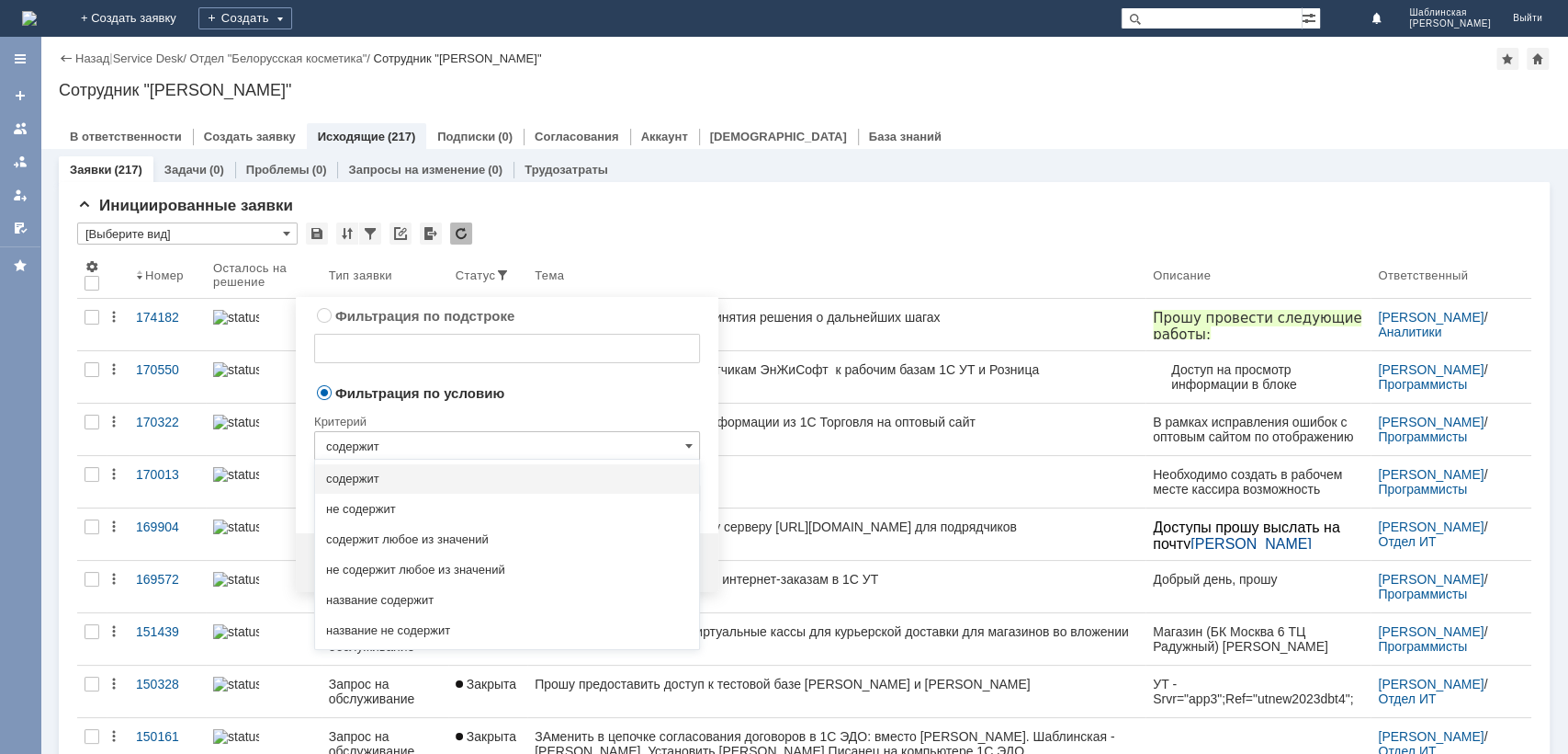
click at [438, 443] on input "содержит" at bounding box center [507, 446] width 386 height 29
click at [507, 379] on div "Фильтрация по подстроке Сбросить" at bounding box center [507, 343] width 386 height 78
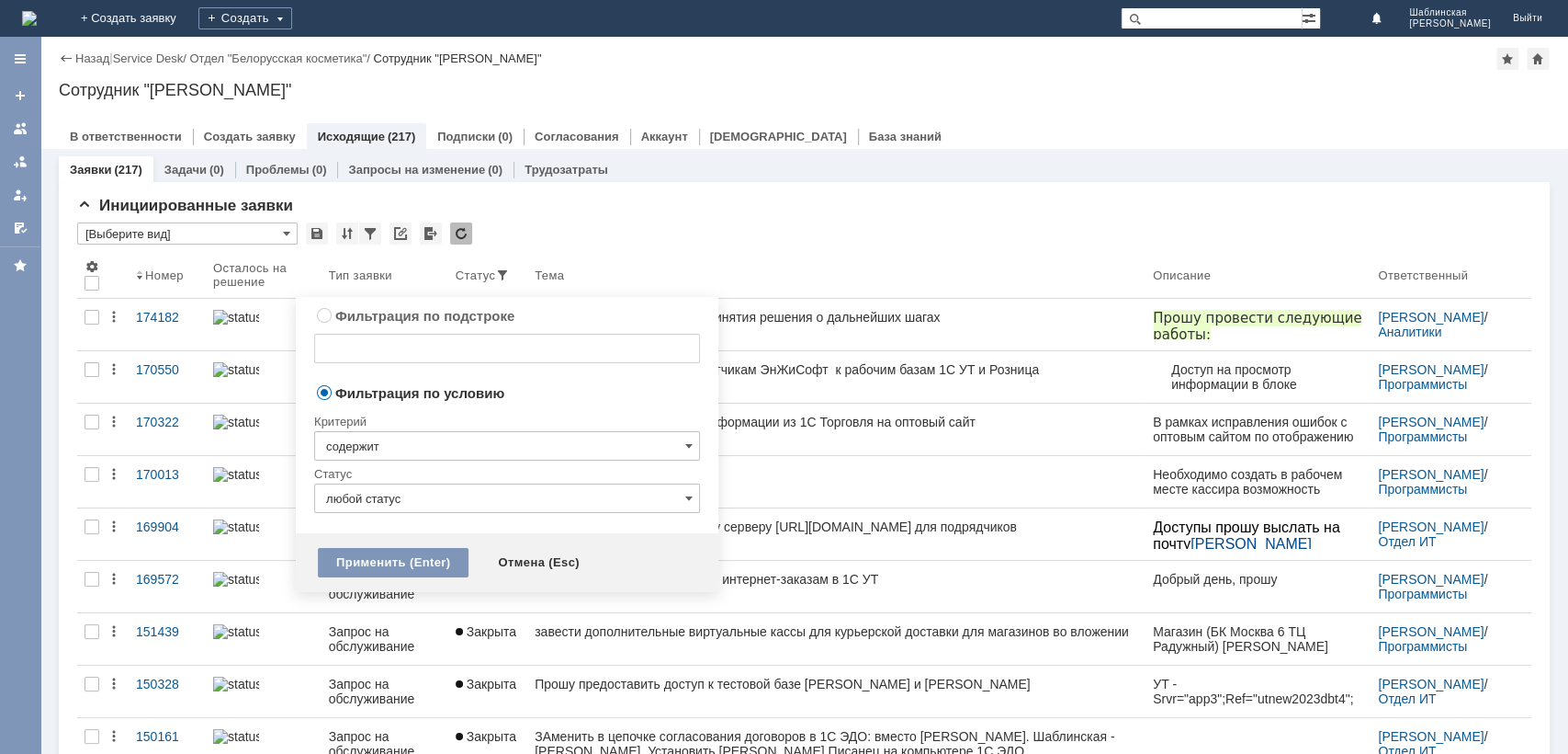
type input "содержит"
click at [463, 499] on input "любой статус" at bounding box center [507, 498] width 386 height 29
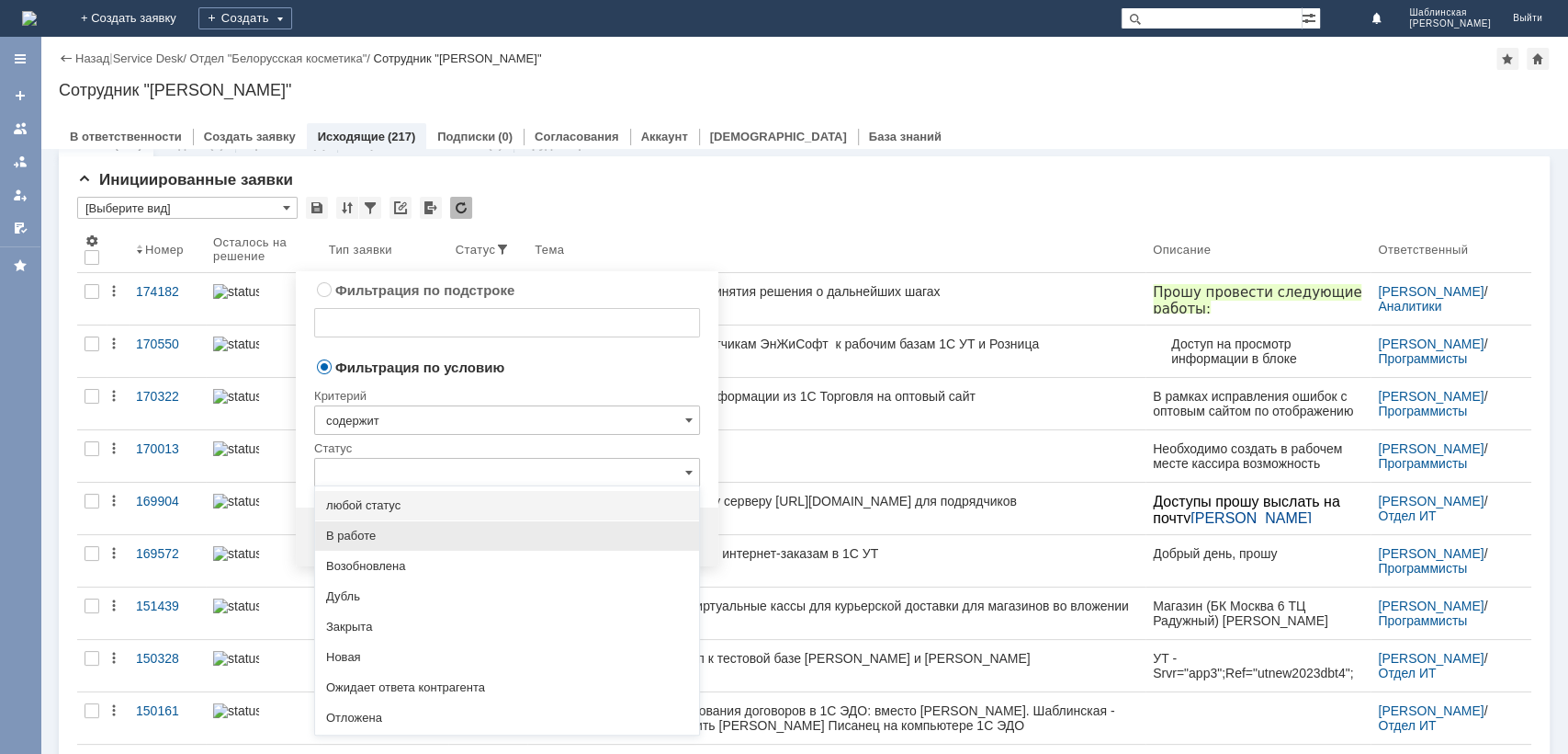
click at [444, 535] on span "В работе" at bounding box center [507, 536] width 362 height 15
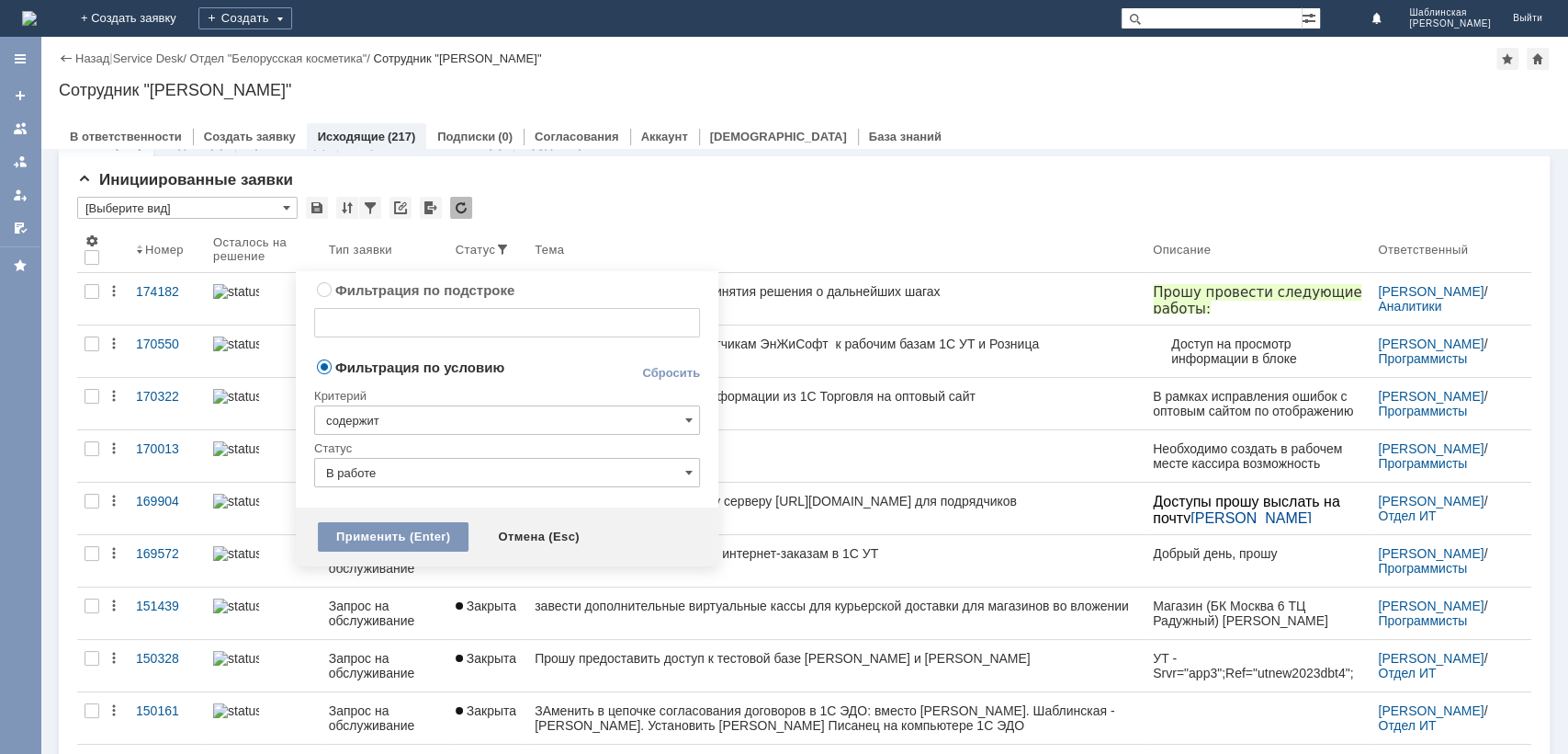
click at [438, 465] on input "В работе" at bounding box center [507, 472] width 386 height 29
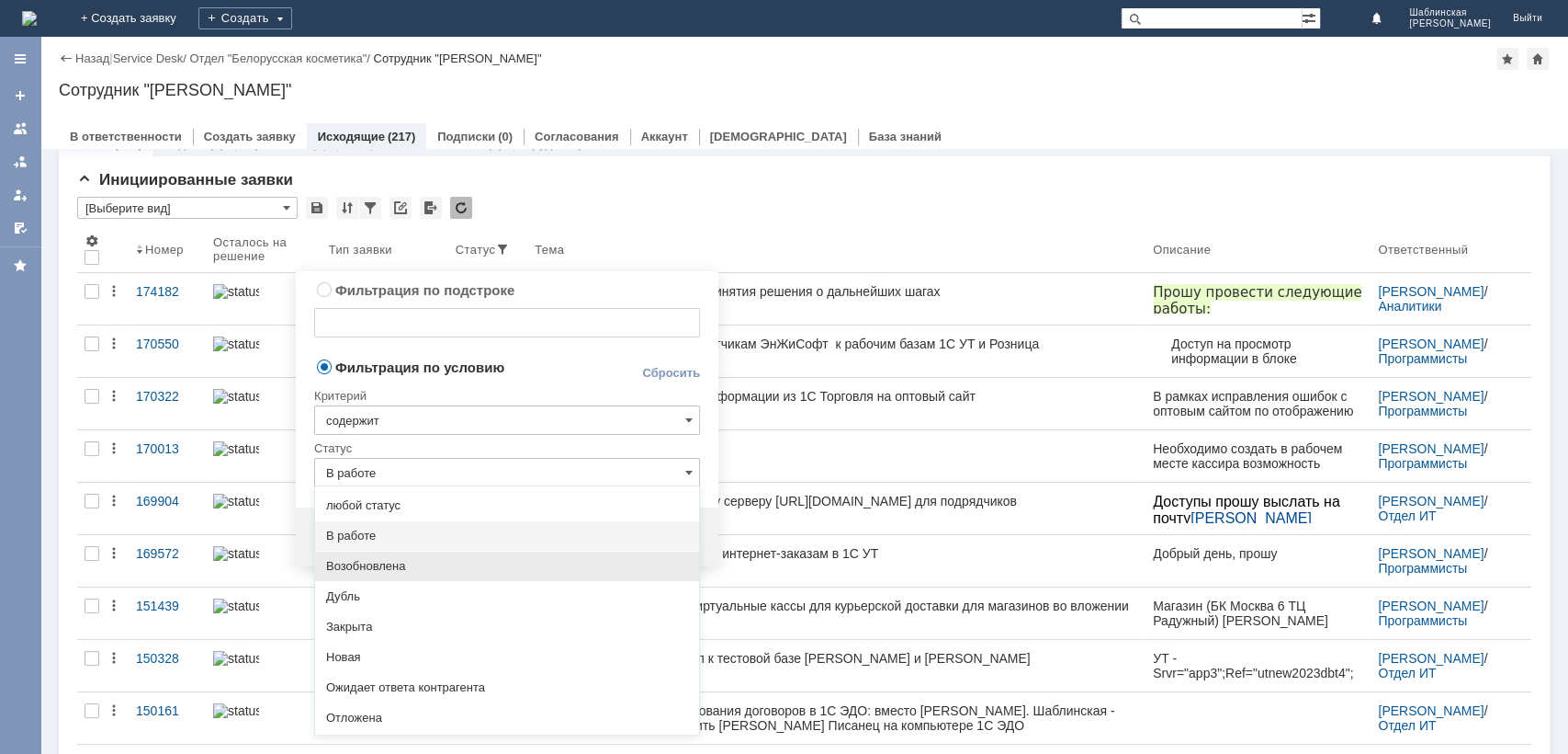
click at [424, 568] on span "Возобновлена" at bounding box center [507, 567] width 362 height 15
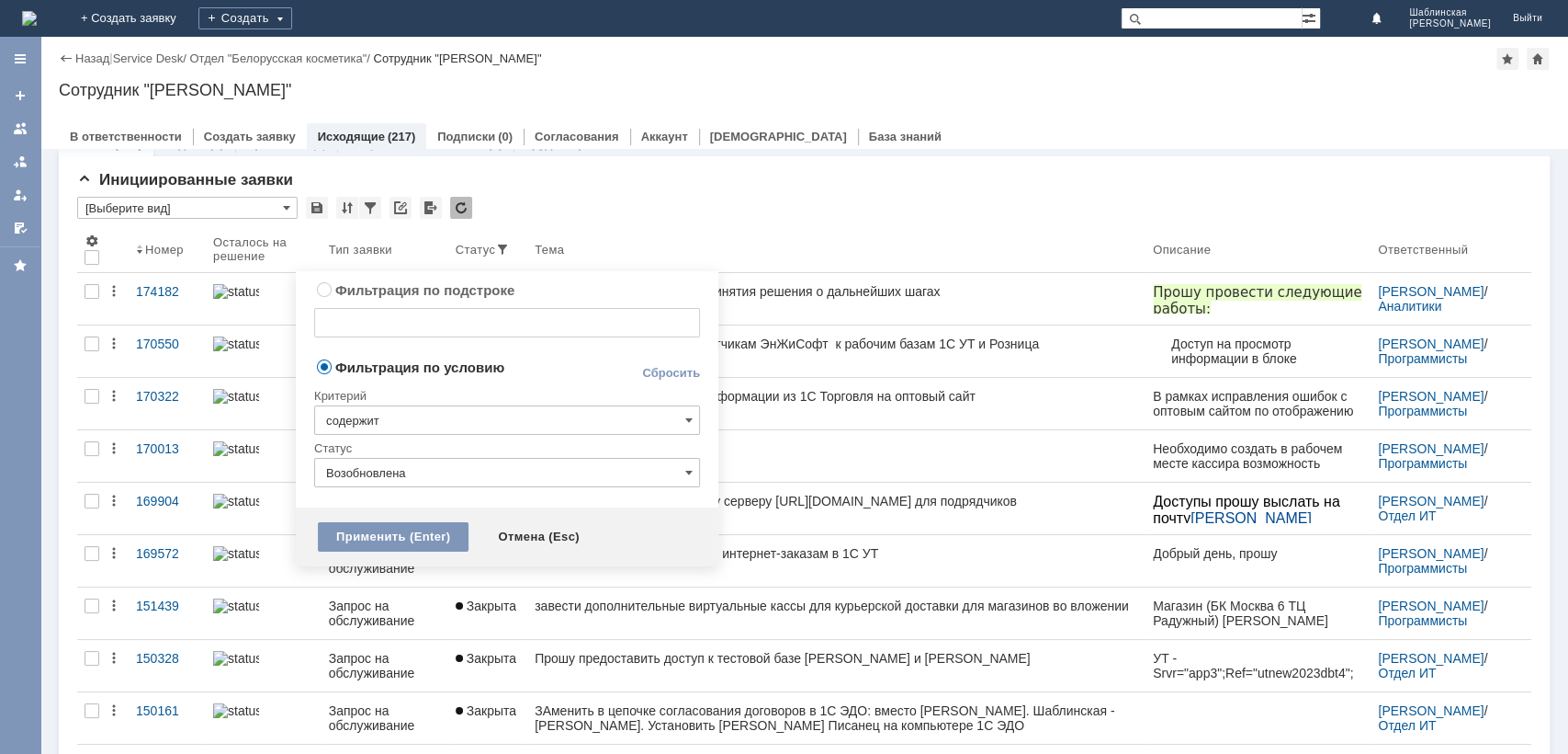
click at [422, 469] on input "Возобновлена" at bounding box center [507, 472] width 386 height 29
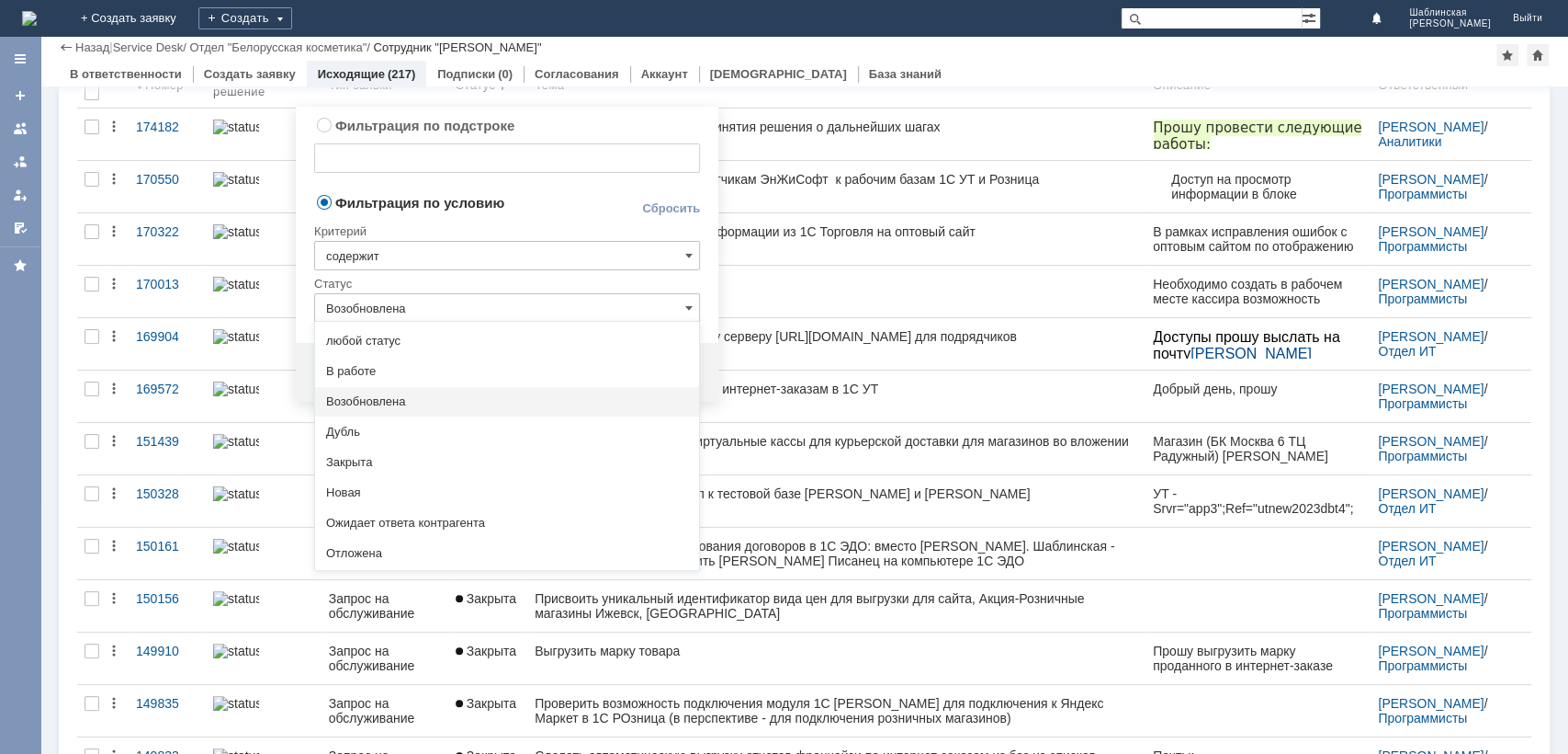
click at [397, 256] on input "содержит" at bounding box center [507, 254] width 386 height 29
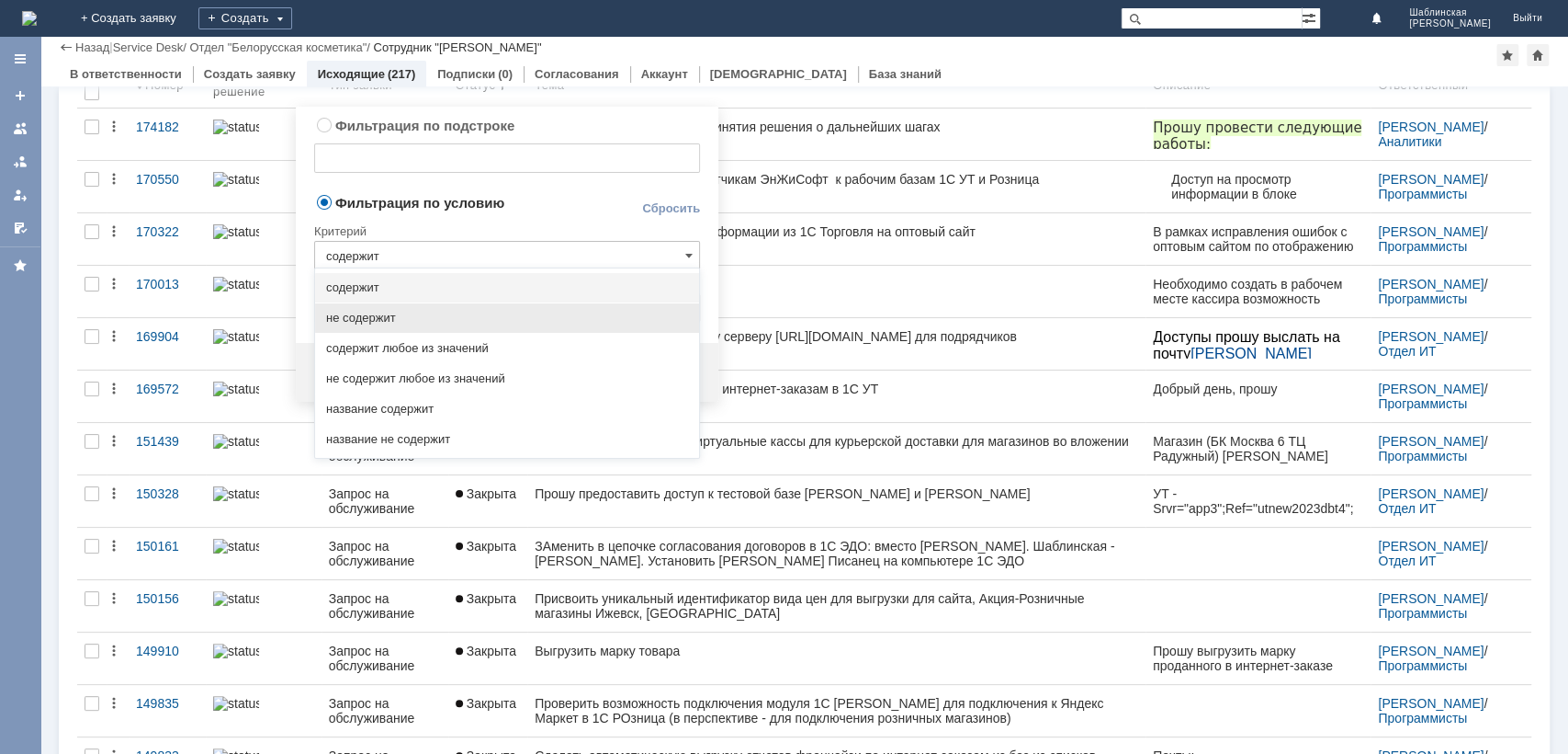
type input "Возобновлена"
click at [401, 310] on span "не содержит" at bounding box center [507, 318] width 362 height 15
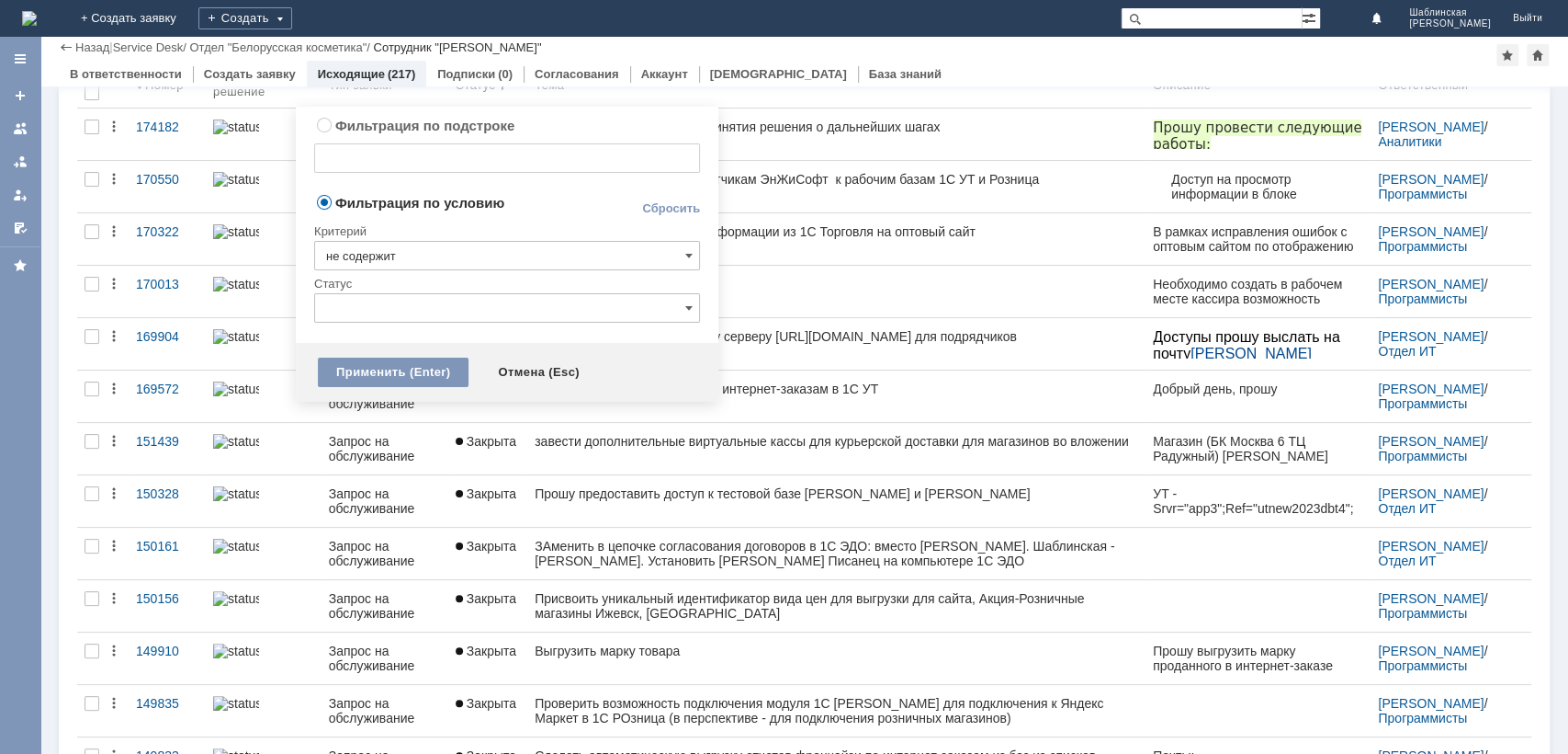
click at [400, 308] on input "text" at bounding box center [507, 307] width 386 height 29
type input "не содержит"
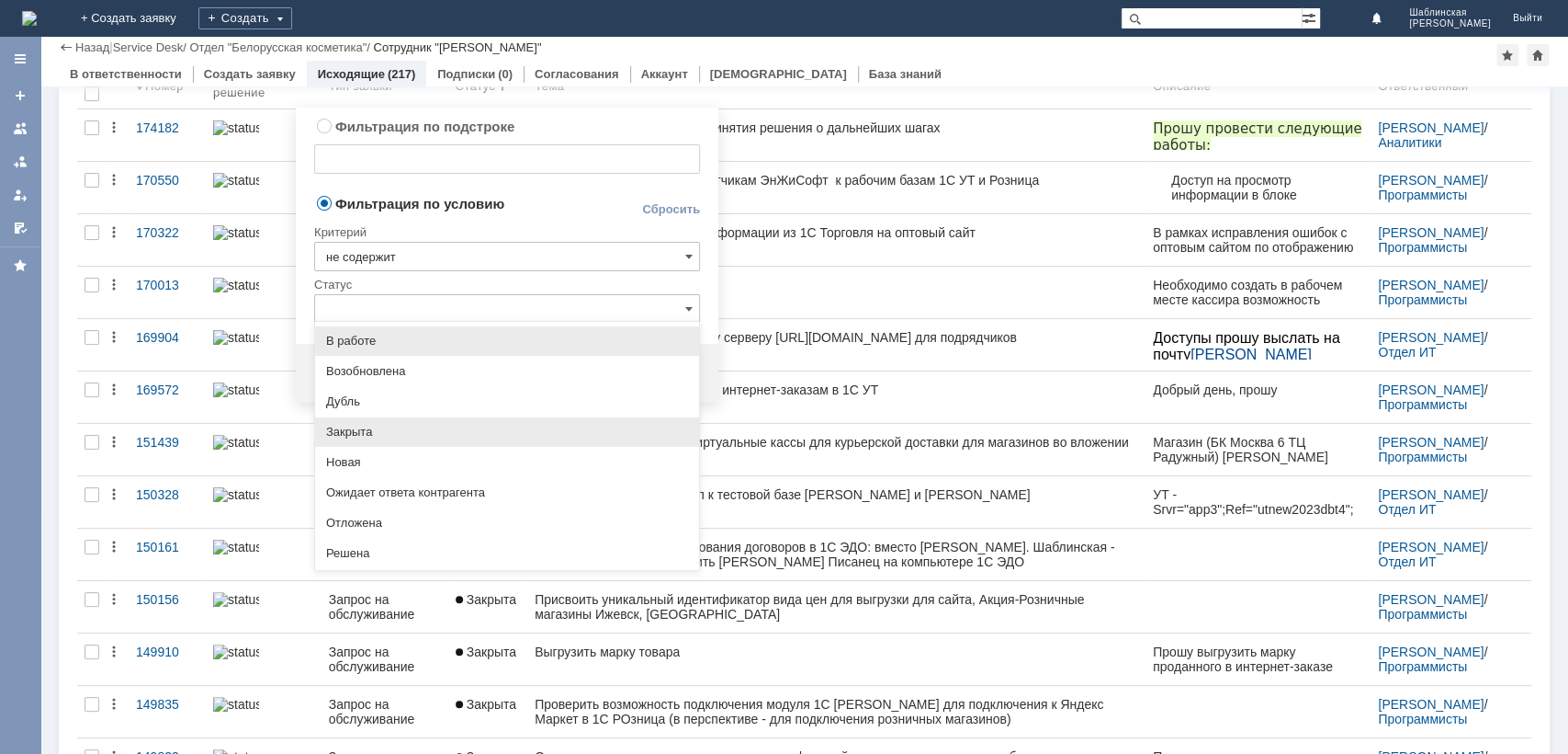
click at [388, 430] on span "Закрыта" at bounding box center [507, 432] width 362 height 15
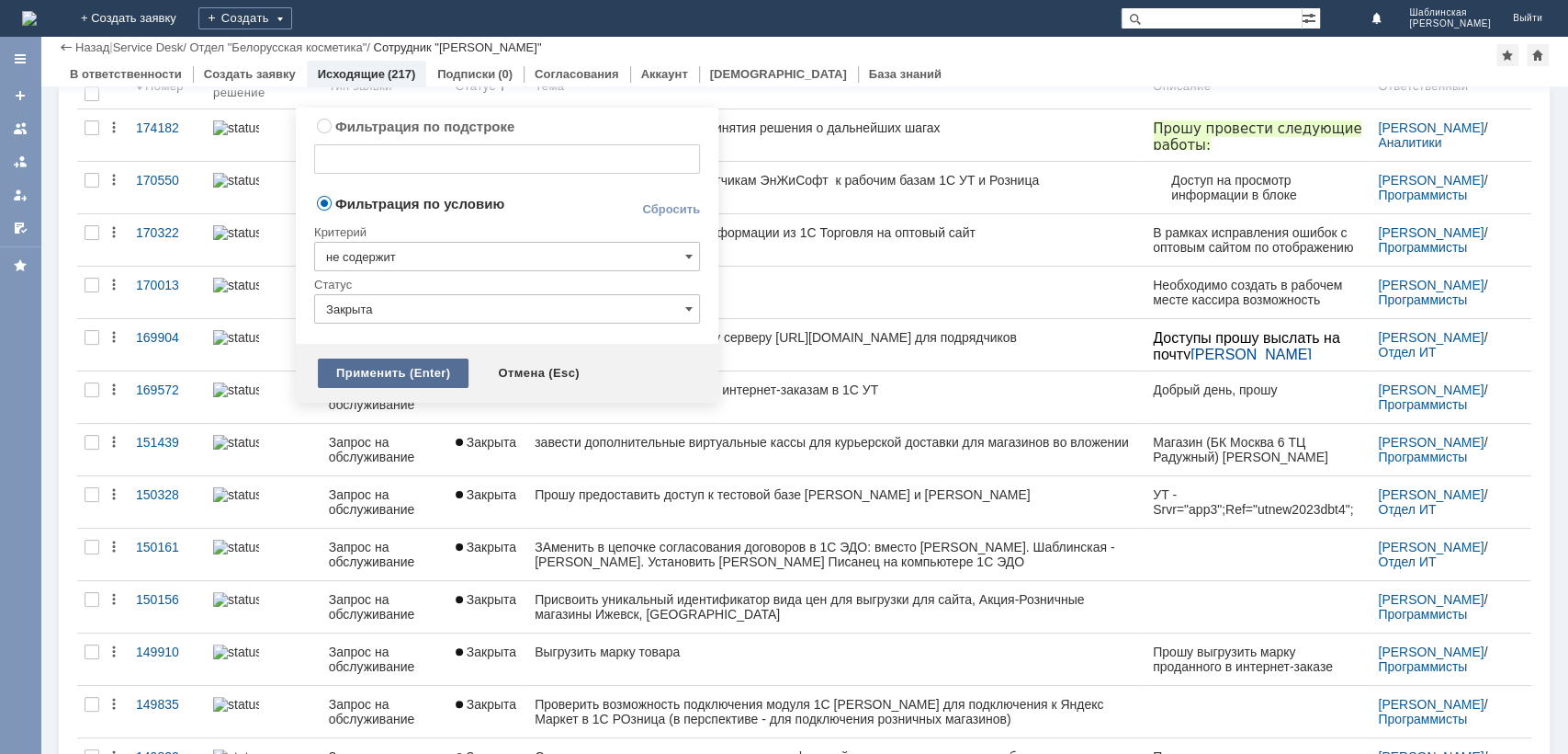
type input "Закрыта"
click at [409, 360] on div "Применить (Enter)" at bounding box center [392, 373] width 150 height 29
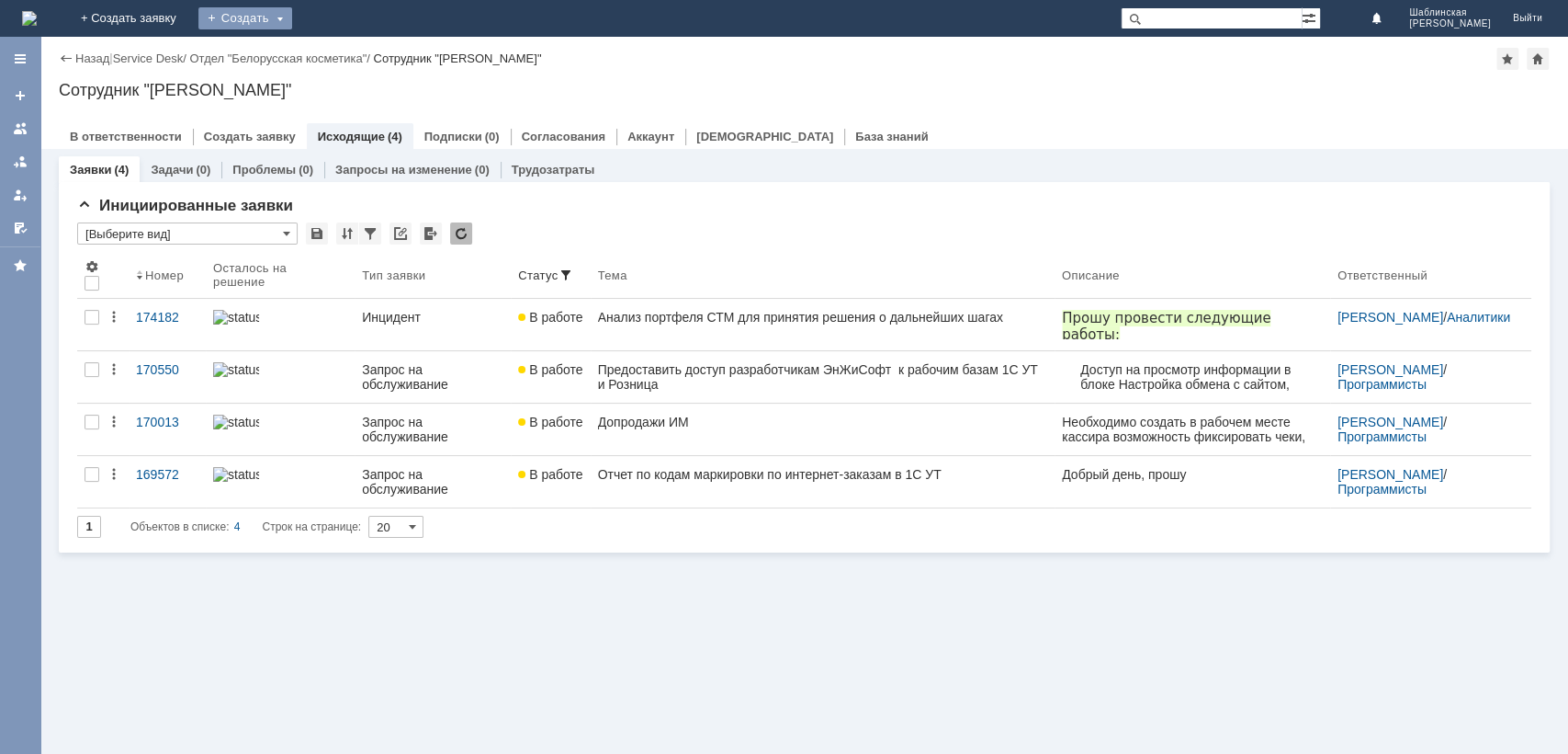
click at [292, 10] on div "Создать" at bounding box center [245, 18] width 94 height 22
click at [341, 116] on link "Заявка" at bounding box center [272, 114] width 140 height 22
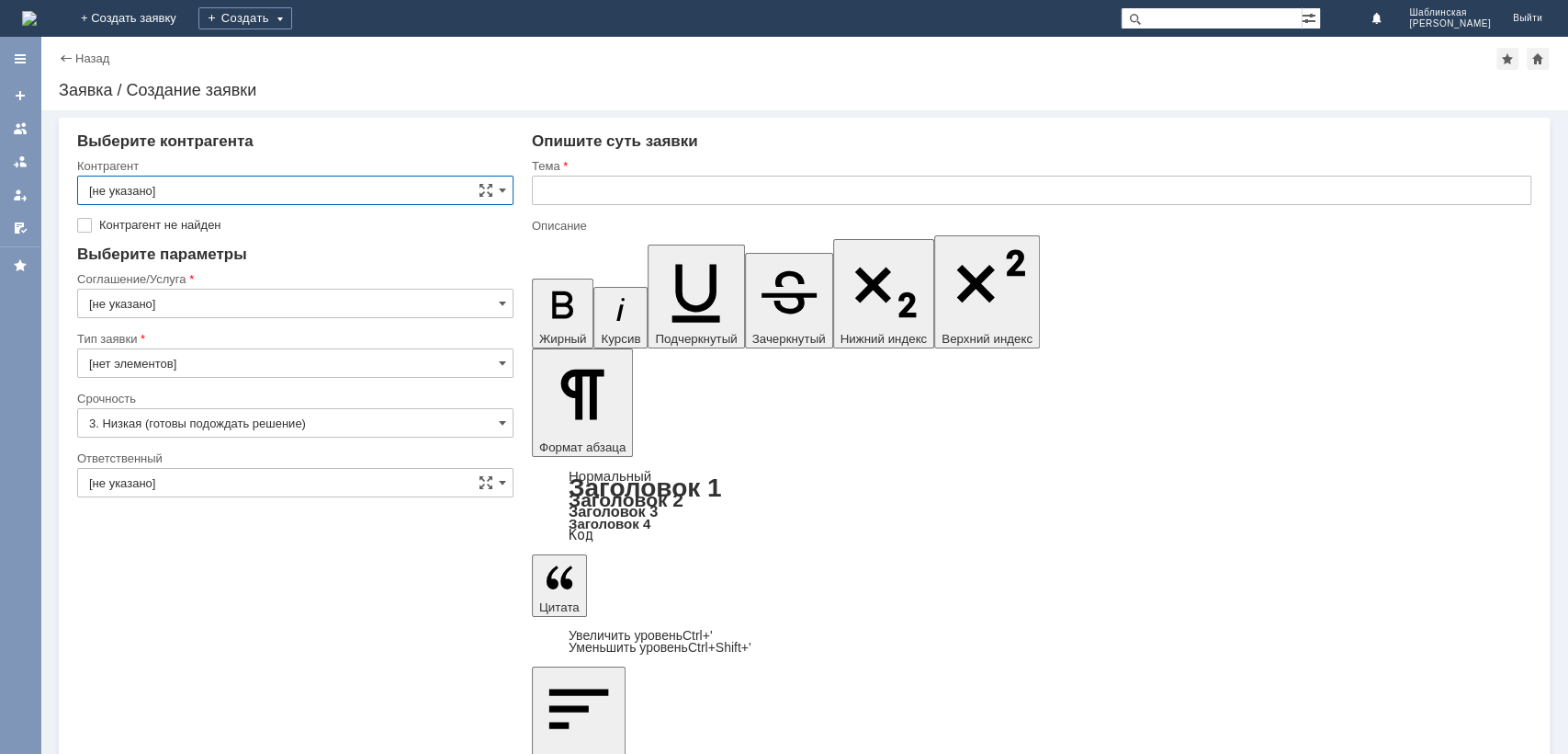
click at [440, 194] on input "[не указано]" at bounding box center [295, 190] width 436 height 29
click at [292, 33] on div "Создать" at bounding box center [245, 18] width 94 height 37
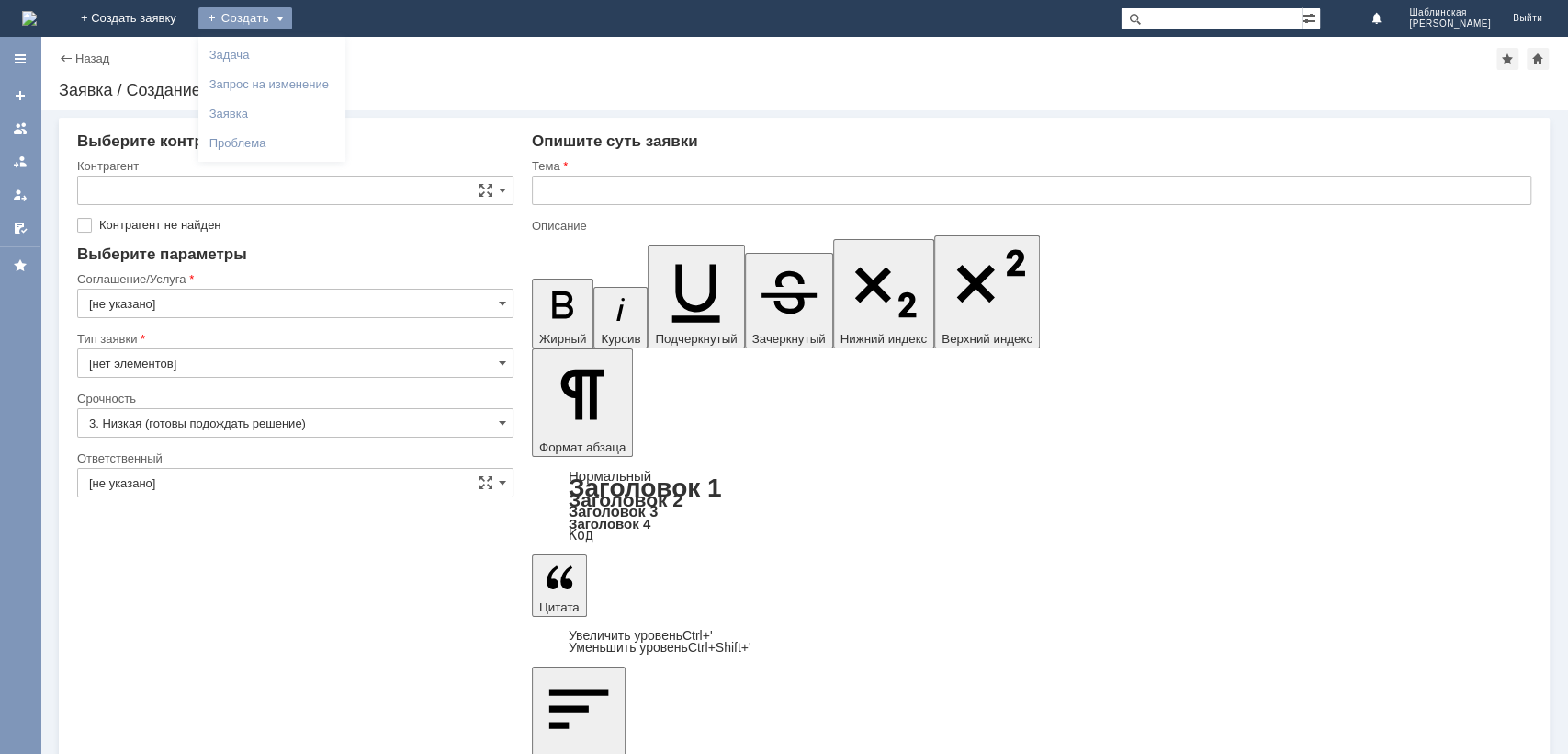
click at [292, 22] on div "Создать" at bounding box center [245, 18] width 94 height 22
type input "[не указано]"
click at [187, 26] on link "+ Создать заявку" at bounding box center [129, 18] width 117 height 37
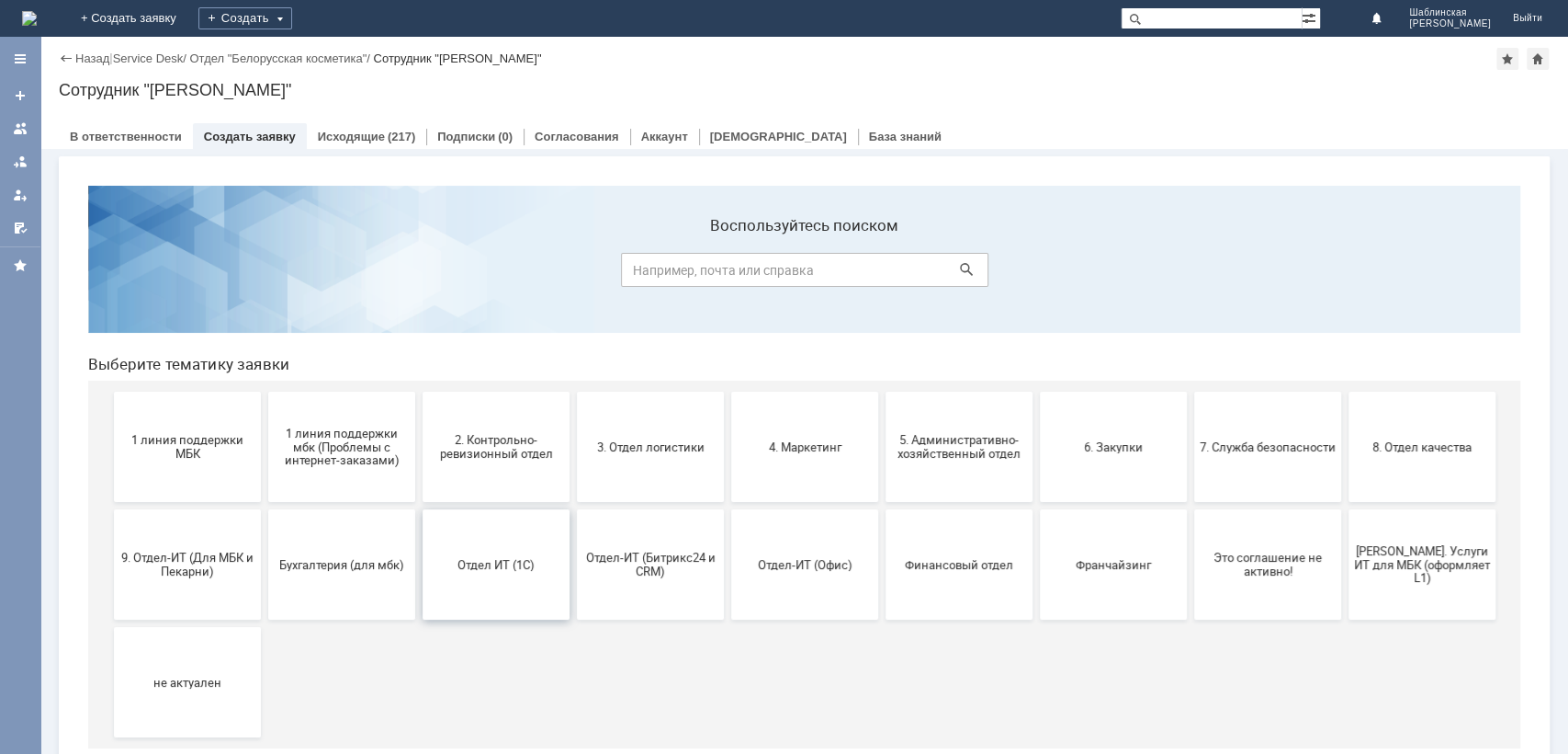
click at [524, 567] on span "Отдел ИТ (1С)" at bounding box center [497, 564] width 136 height 14
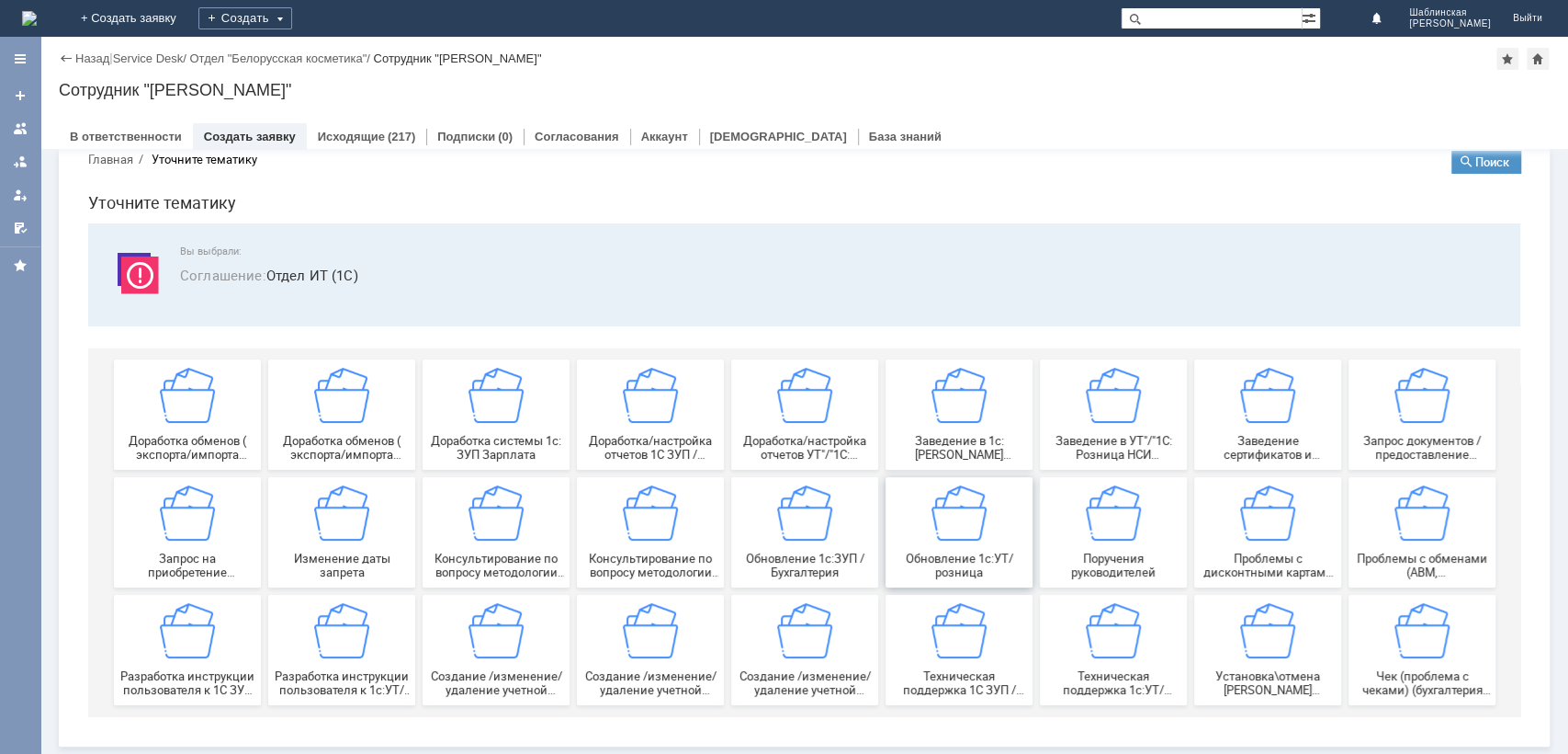
click at [953, 561] on span "Обновление 1с:УТ/розница" at bounding box center [959, 565] width 136 height 27
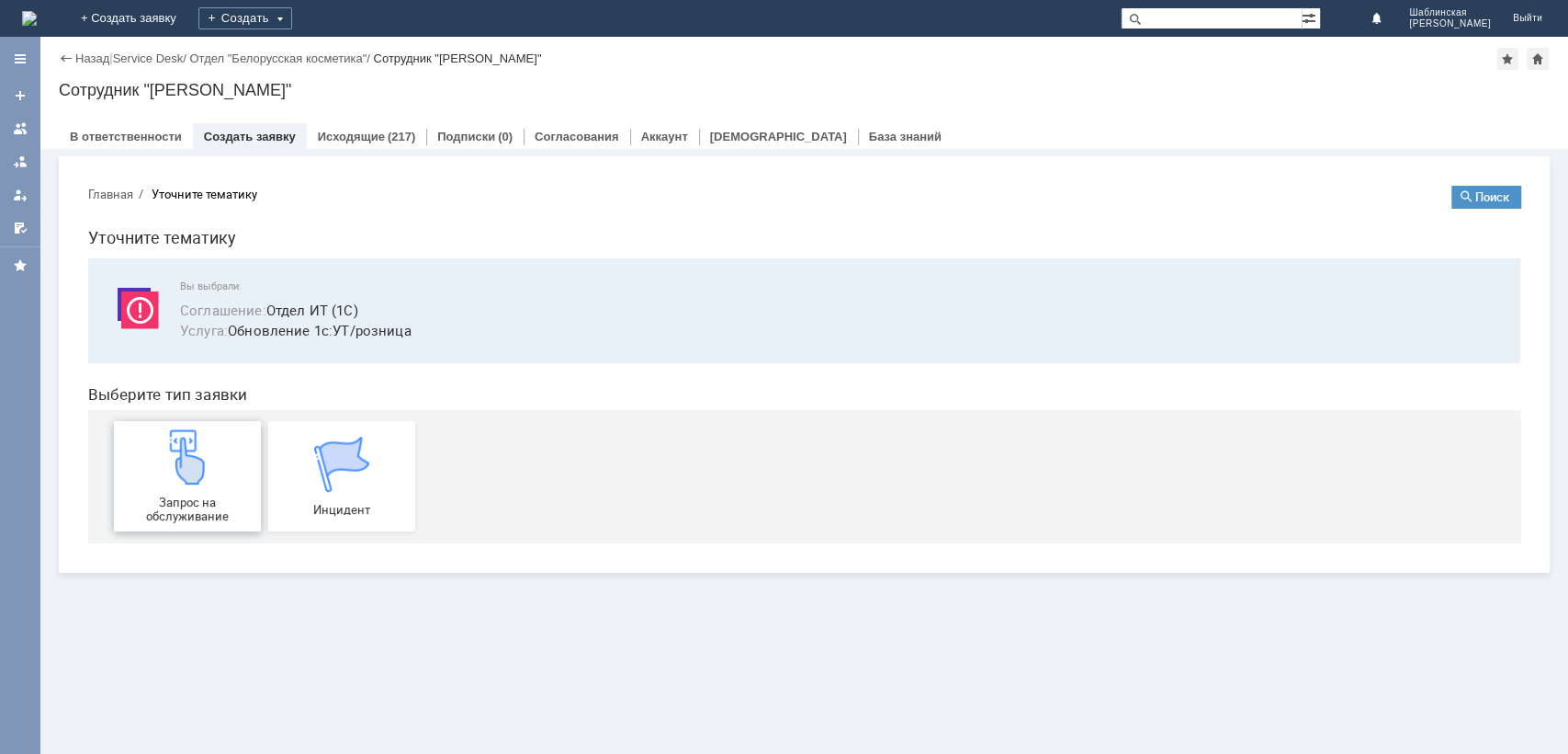
click at [219, 458] on div "Запрос на обслуживание" at bounding box center [187, 476] width 136 height 94
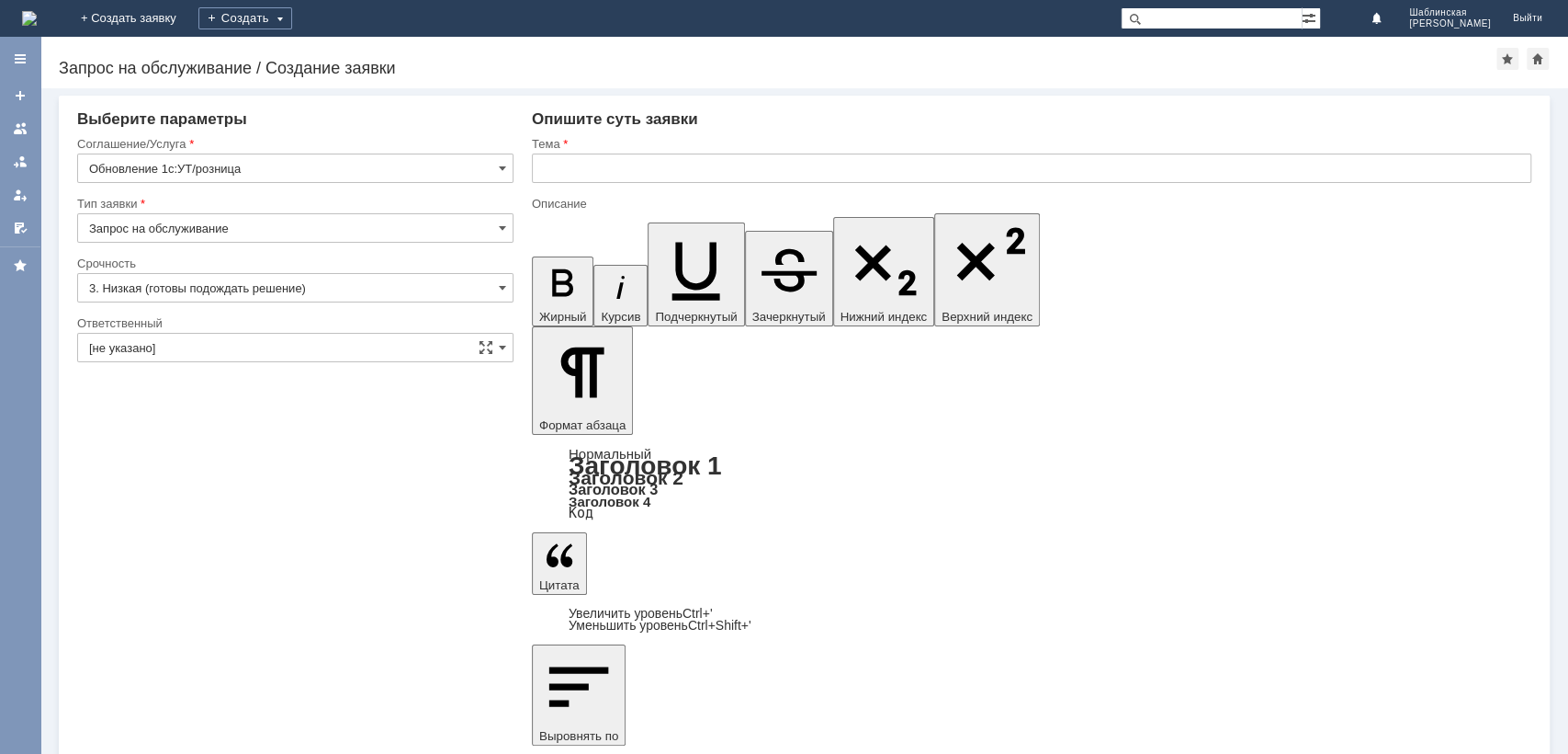
click at [270, 307] on div at bounding box center [295, 309] width 436 height 13
click at [259, 282] on input "3. Низкая (готовы подождать решение)" at bounding box center [295, 287] width 436 height 29
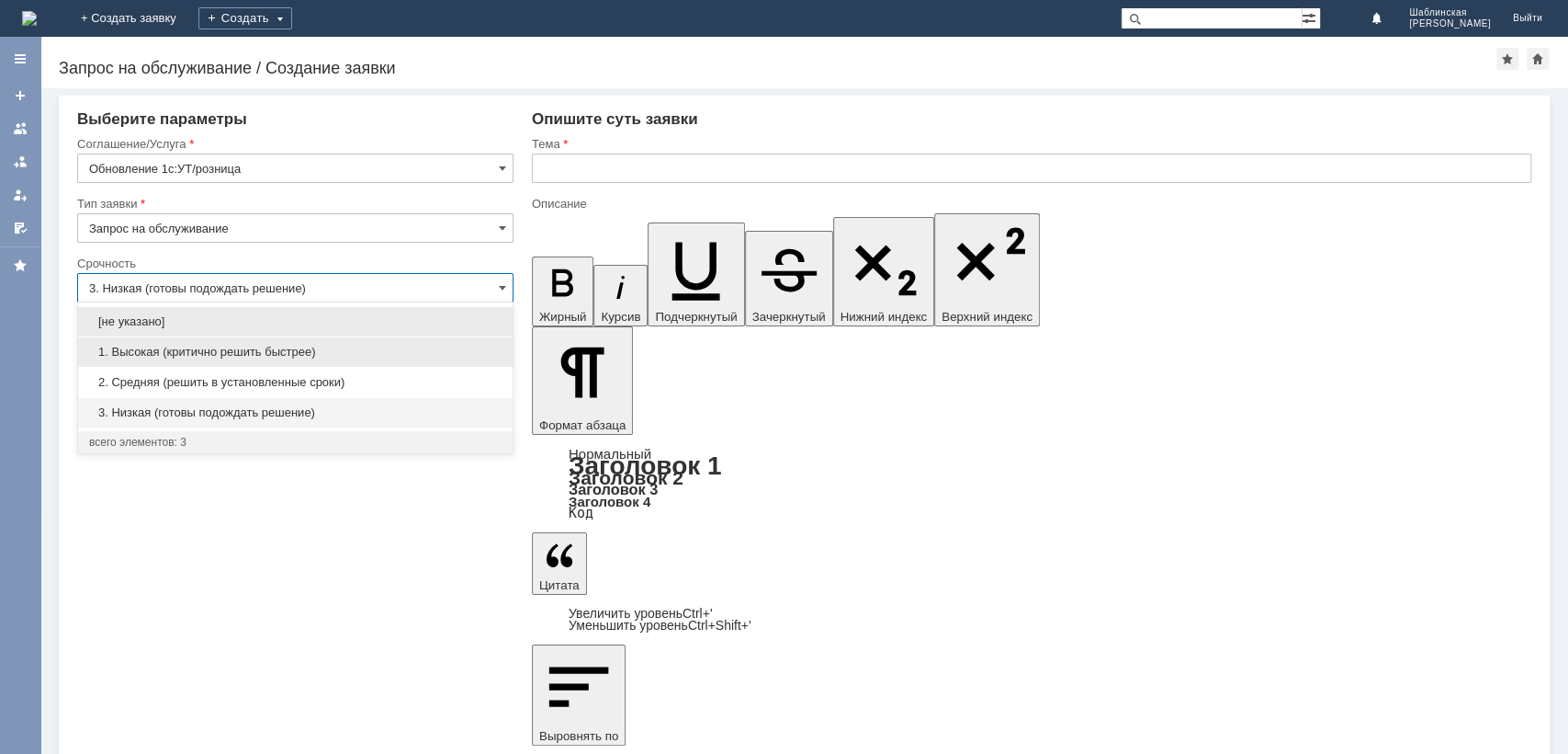
click at [252, 354] on span "1. Высокая (критично решить быстрее)" at bounding box center [295, 352] width 412 height 15
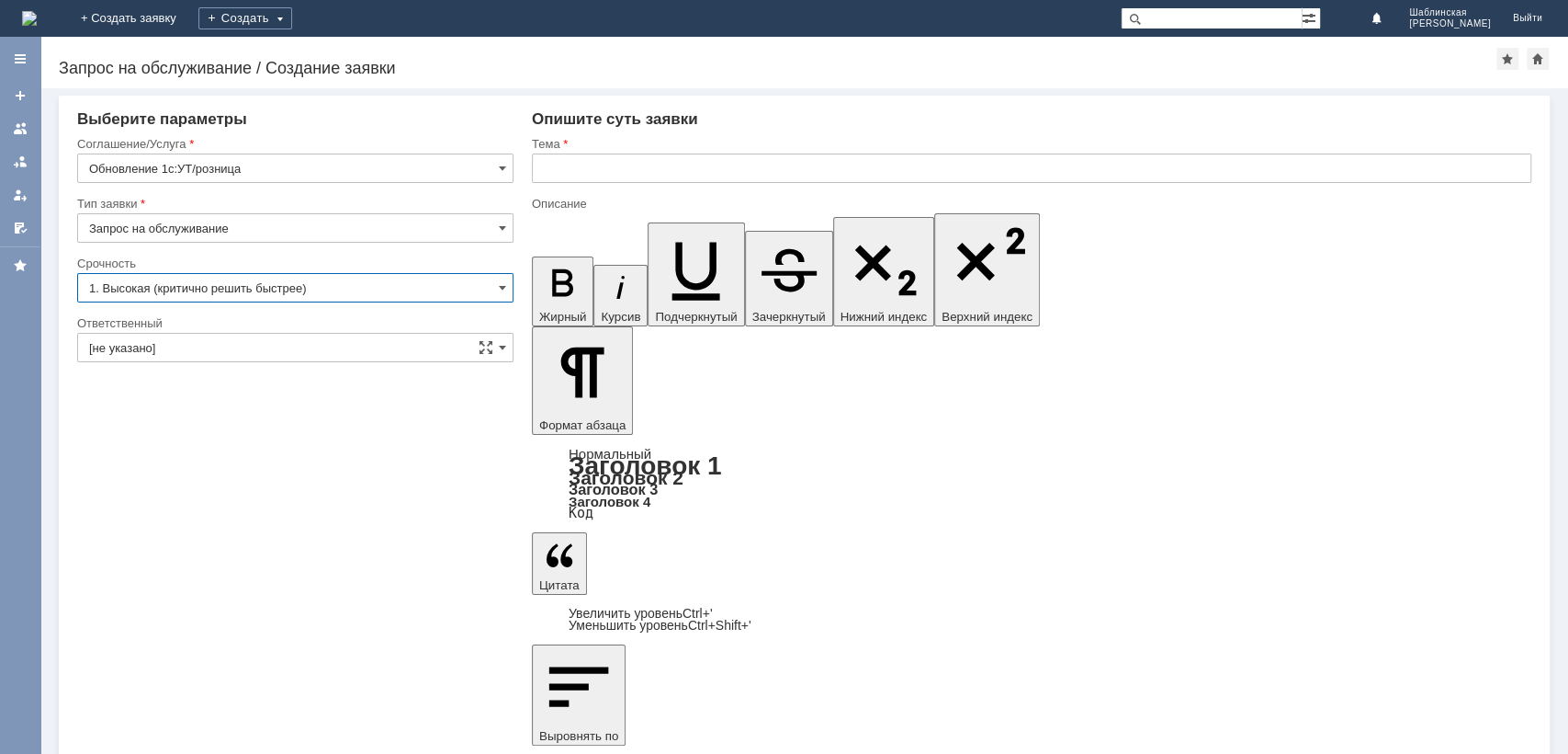
type input "1. Высокая (критично решить быстрее)"
click at [618, 179] on input "text" at bounding box center [1031, 167] width 1000 height 29
